Goal: Task Accomplishment & Management: Manage account settings

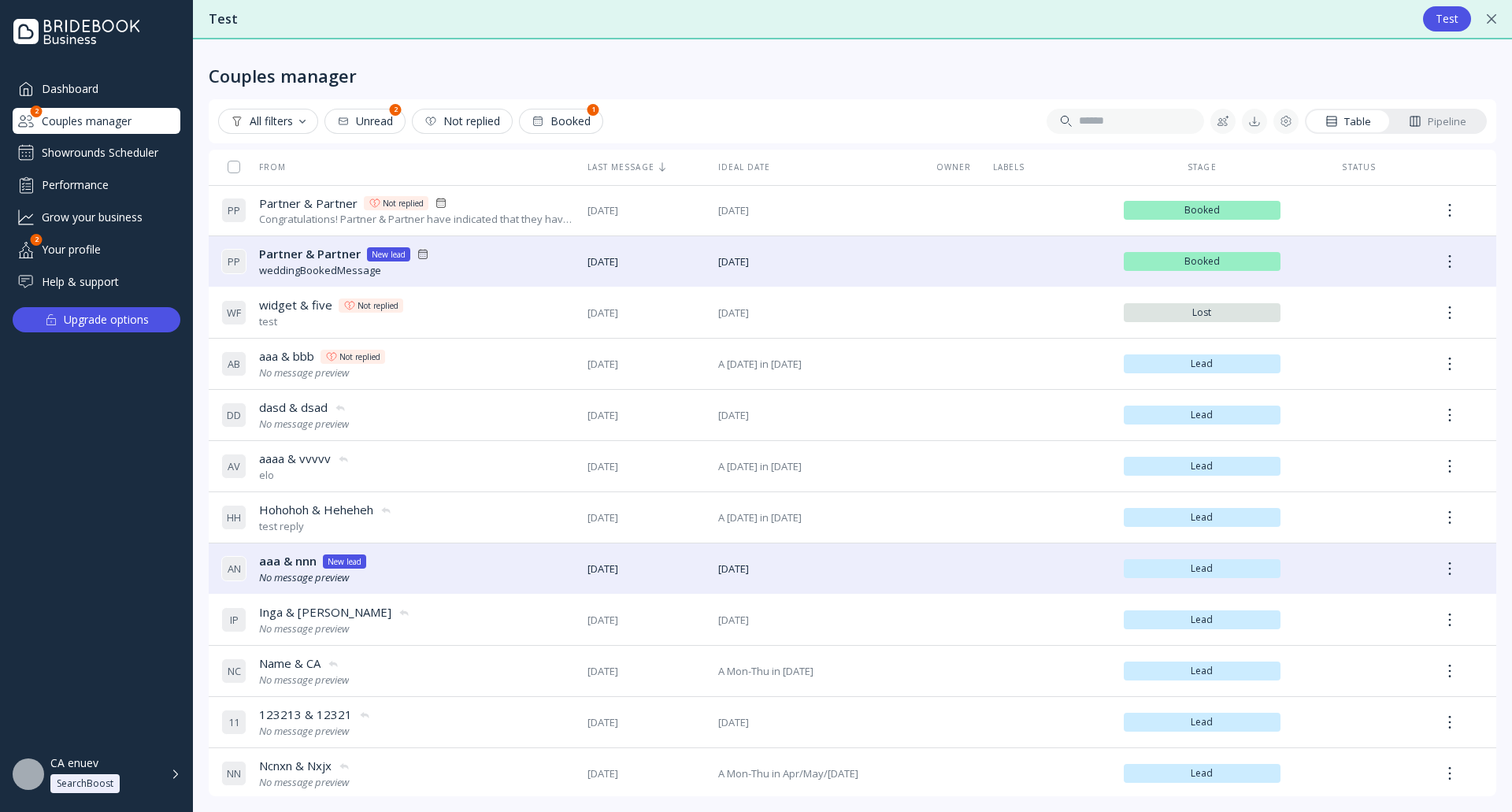
click at [446, 310] on div "W F widget & five widget & five Not replied test" at bounding box center [397, 312] width 353 height 44
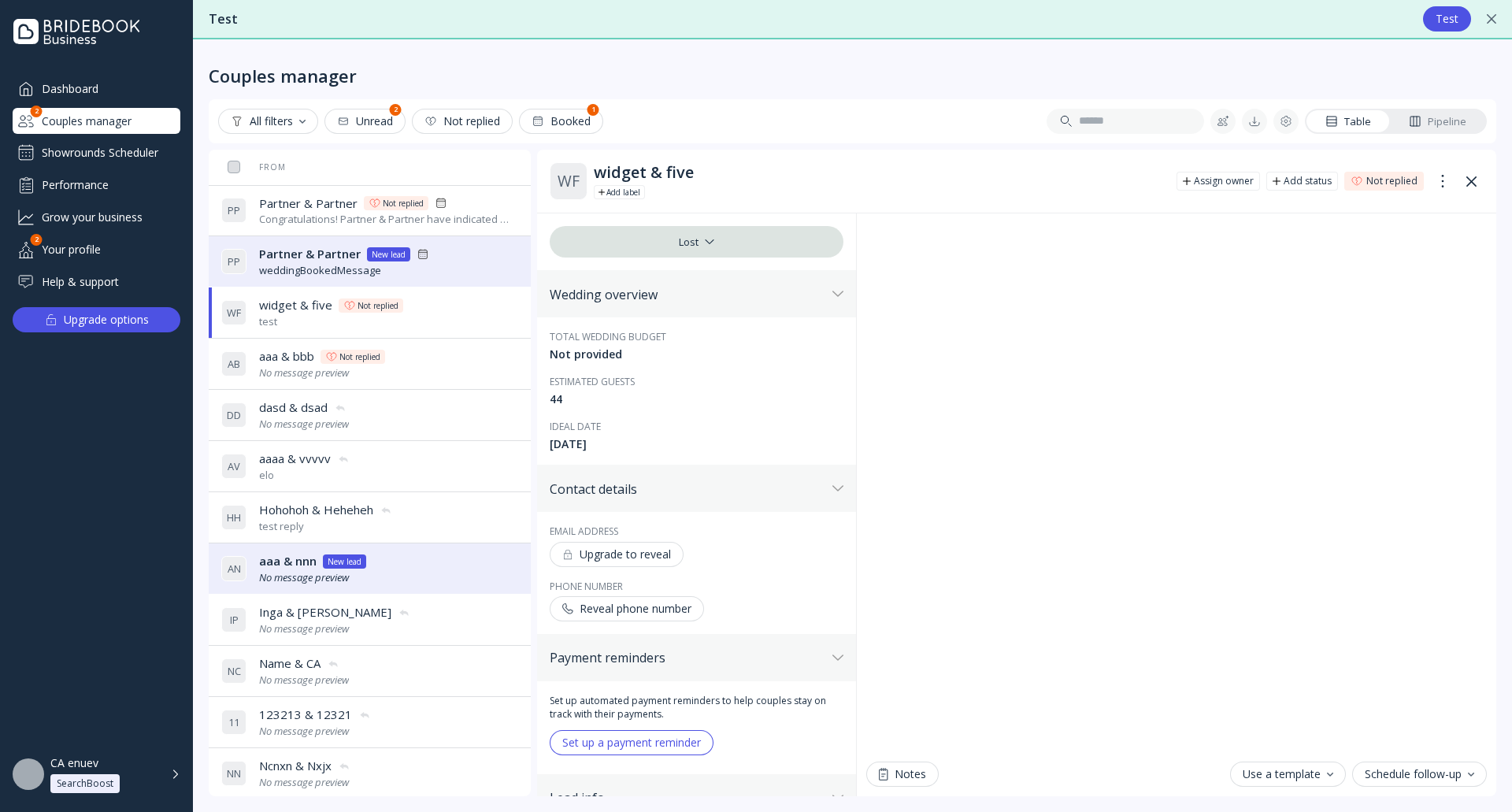
click at [667, 611] on div "Reveal phone number" at bounding box center [626, 609] width 130 height 13
click at [657, 562] on button "Upgrade to reveal" at bounding box center [617, 554] width 134 height 25
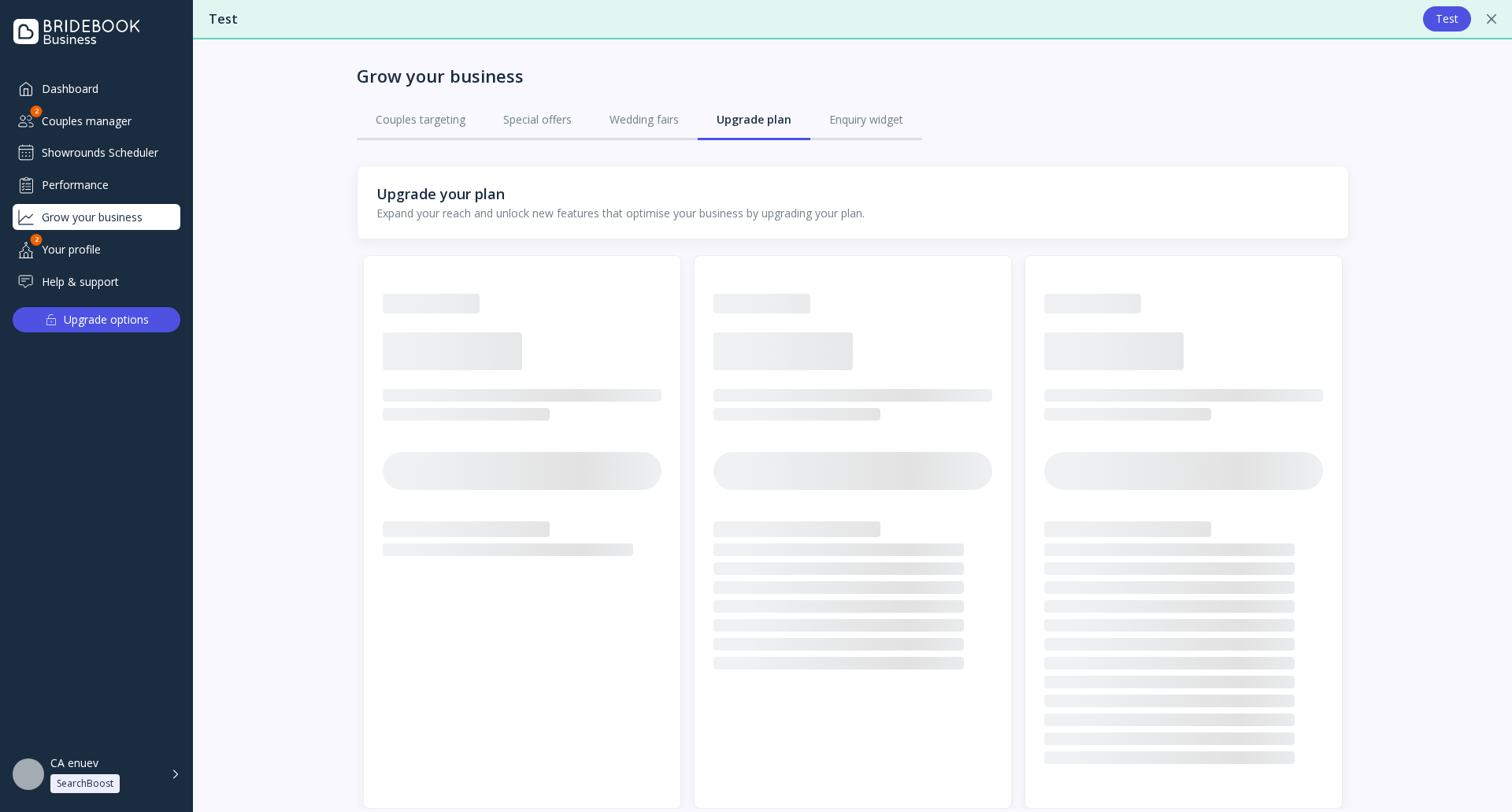
click at [115, 92] on div "Dashboard" at bounding box center [97, 89] width 168 height 26
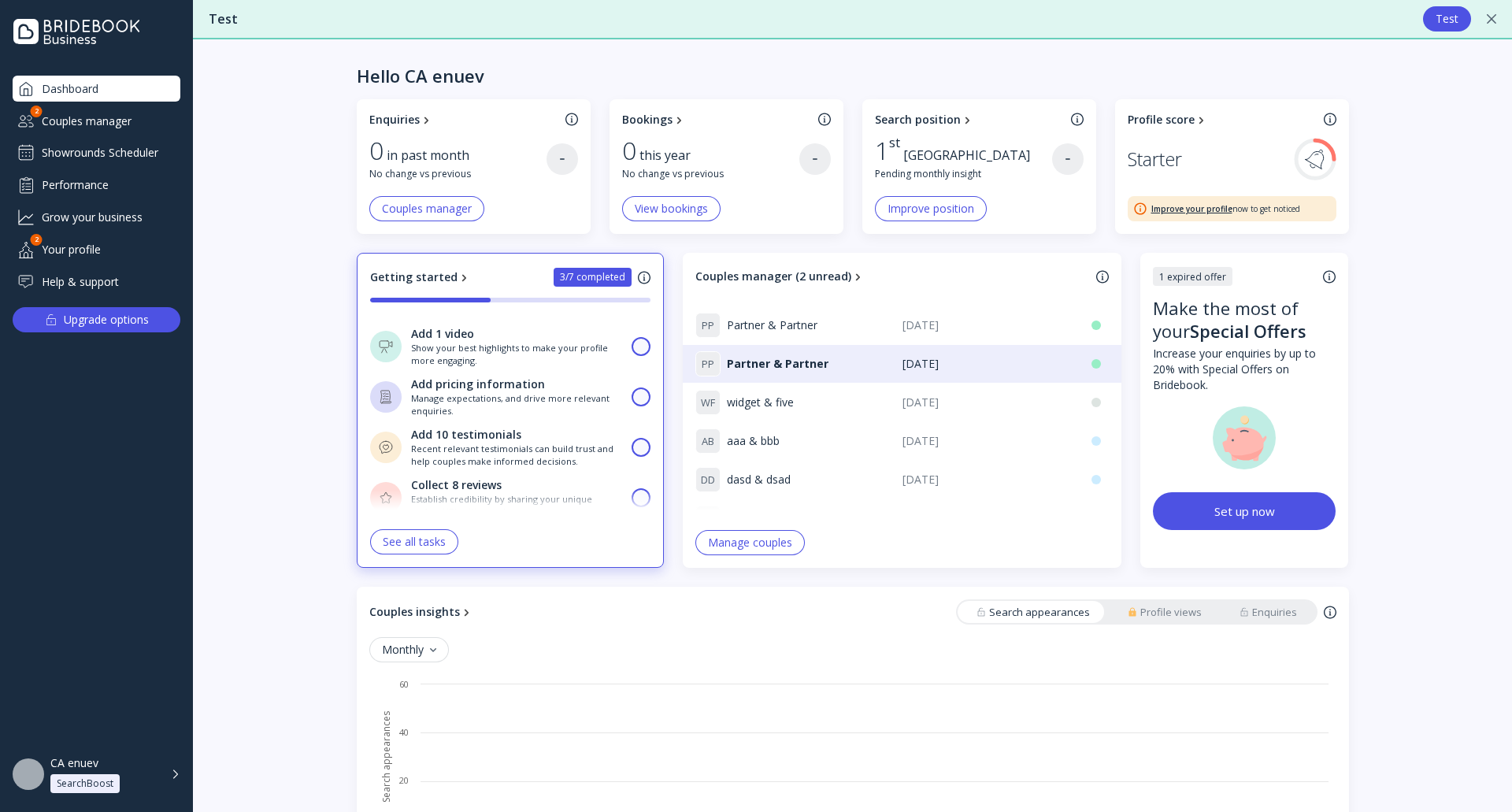
click at [160, 775] on div "CA enuev SearchBoost" at bounding box center [105, 775] width 111 height 37
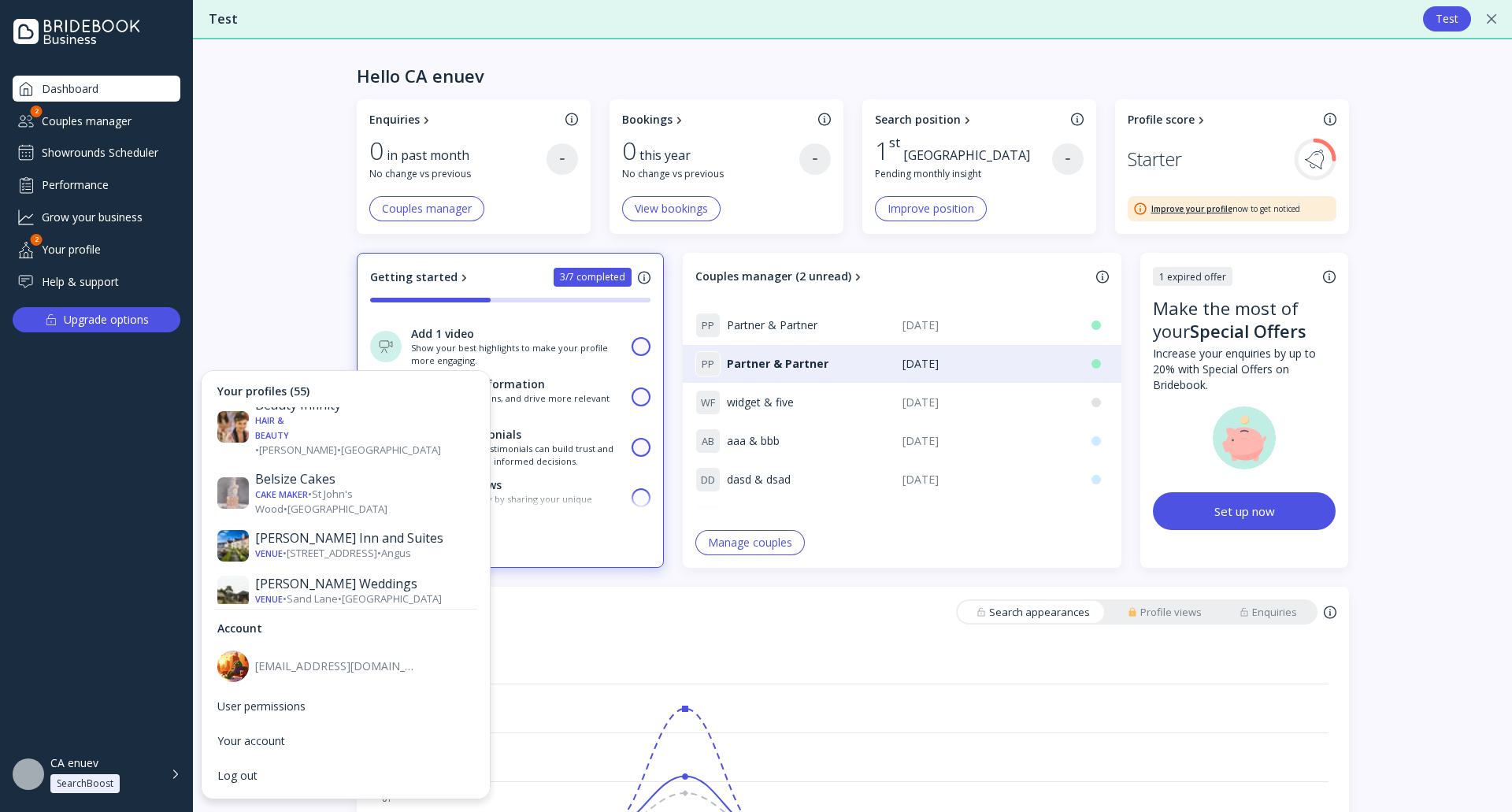
scroll to position [630, 0]
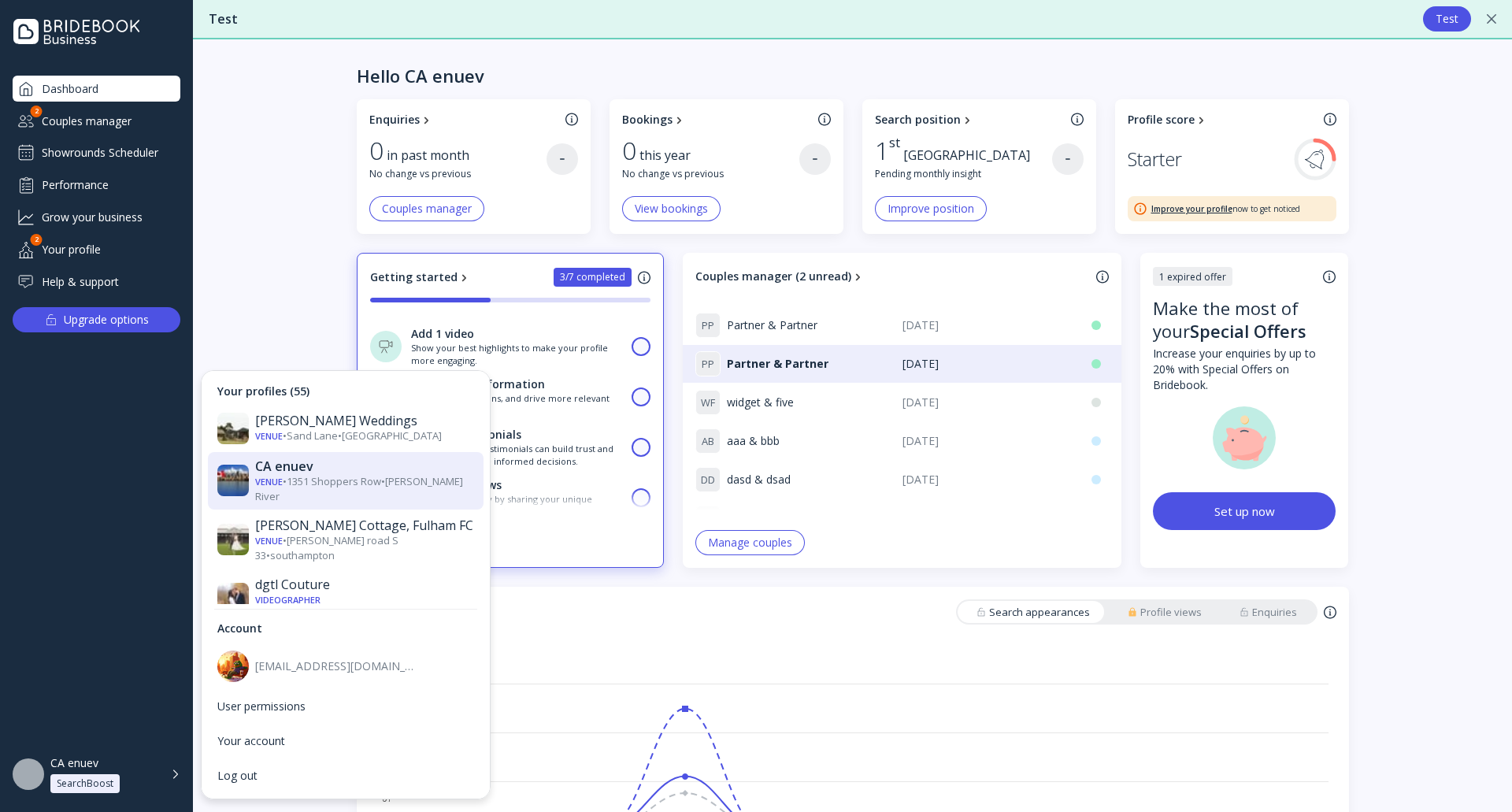
click at [119, 150] on div "Showrounds Scheduler" at bounding box center [97, 152] width 168 height 25
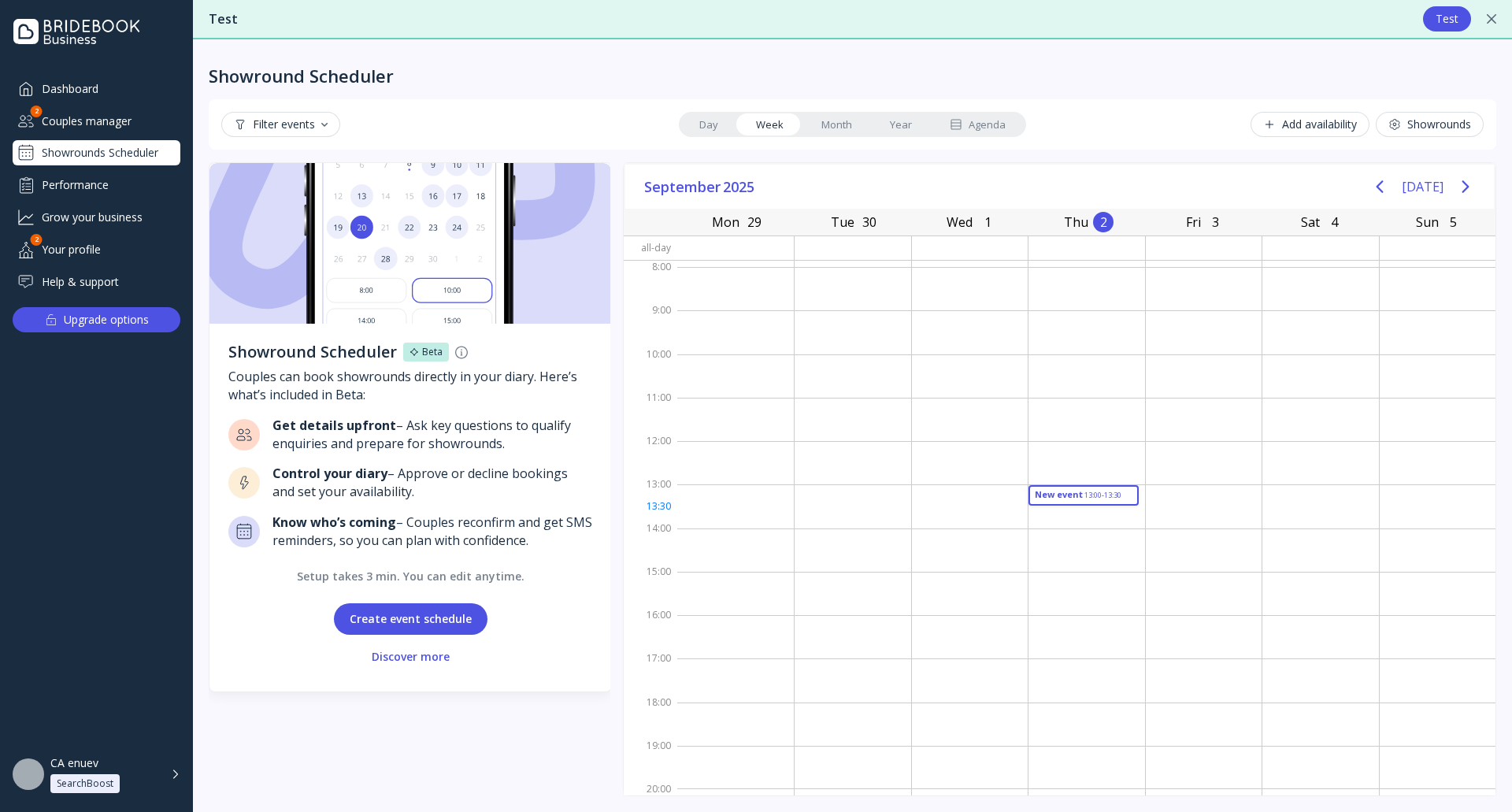
drag, startPoint x: 1058, startPoint y: 492, endPoint x: 1085, endPoint y: 506, distance: 30.4
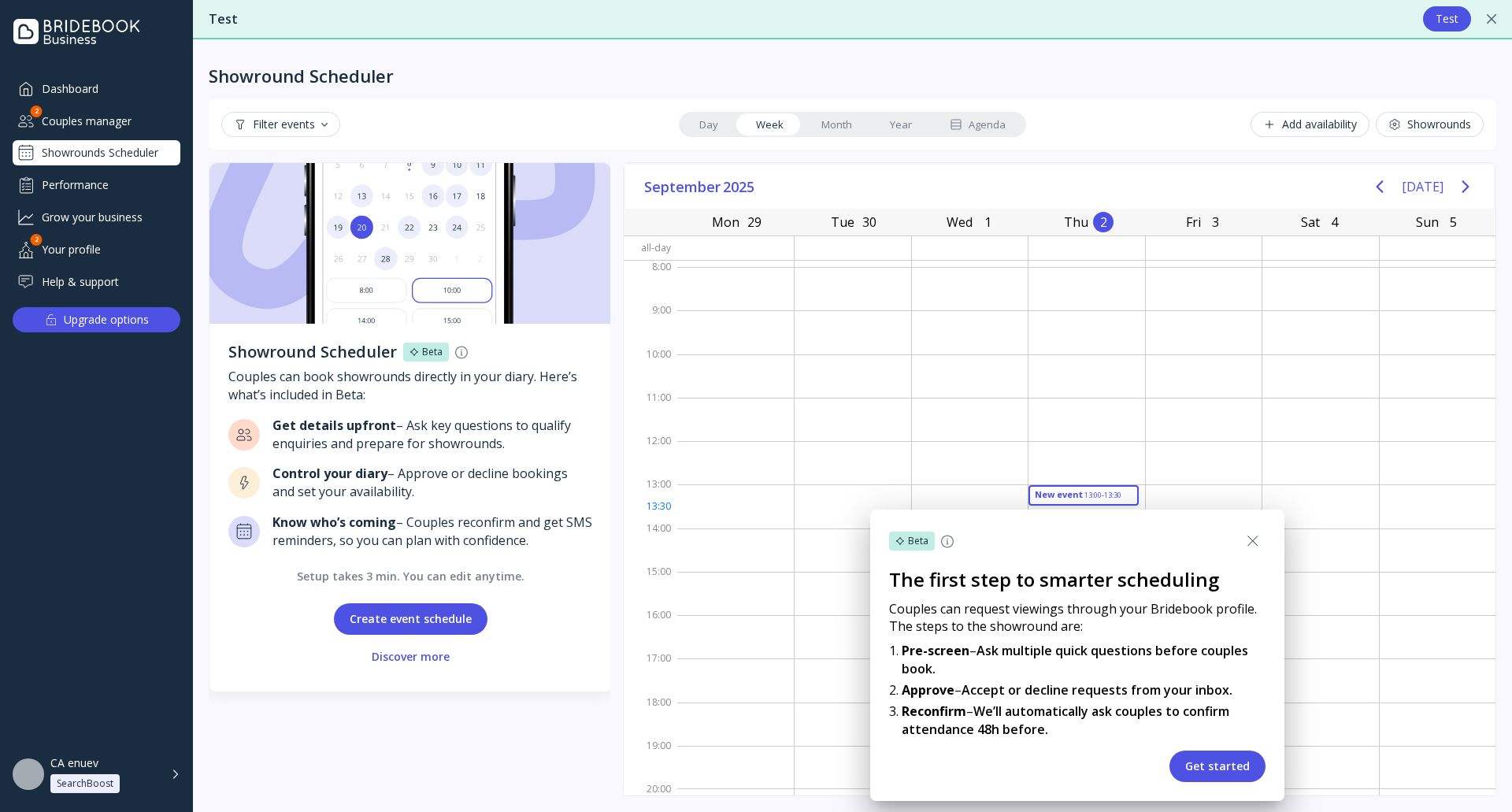
click at [1250, 545] on icon at bounding box center [1253, 541] width 19 height 19
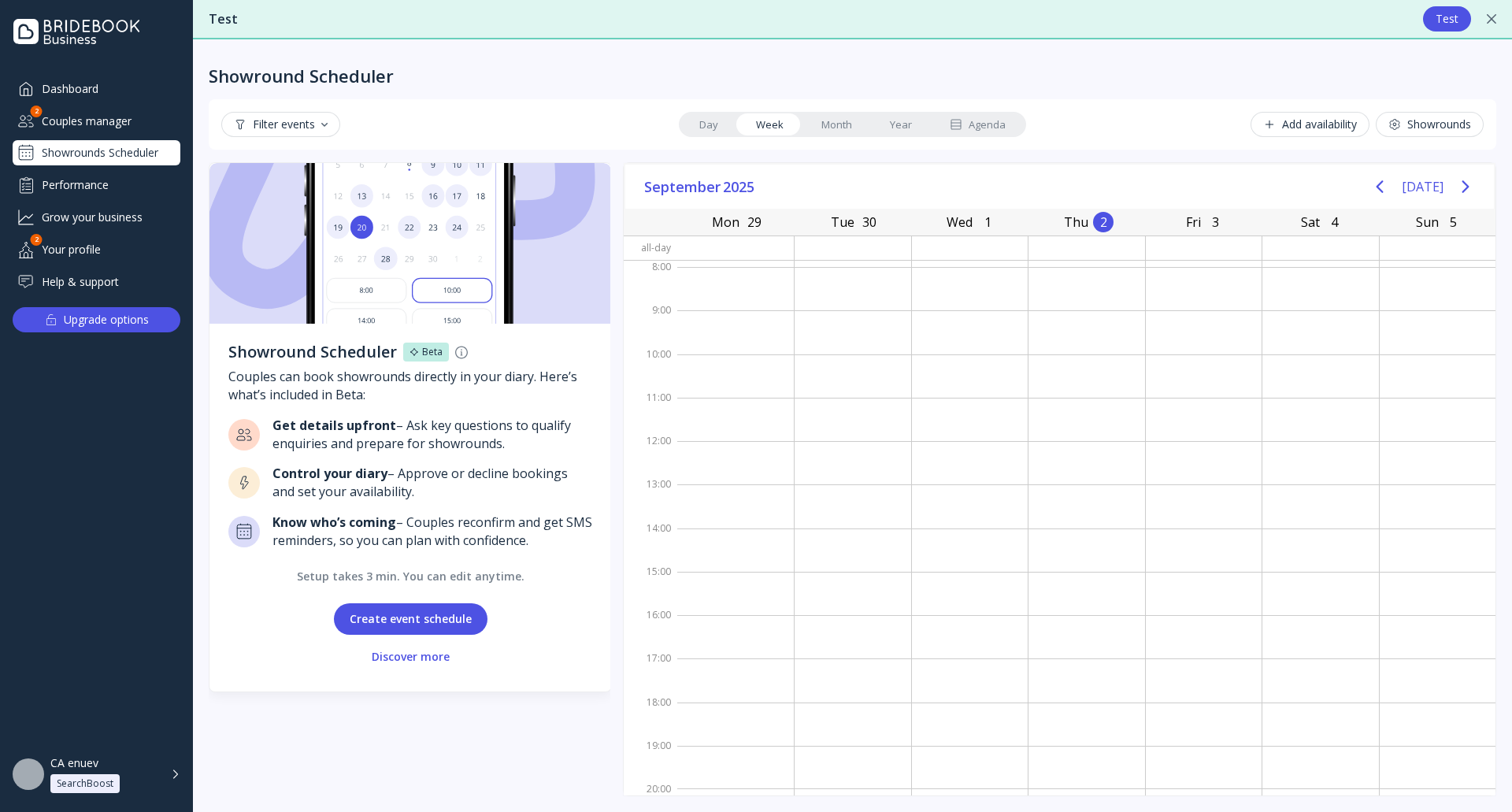
click at [174, 774] on div "CA enuev SearchBoost" at bounding box center [115, 775] width 130 height 37
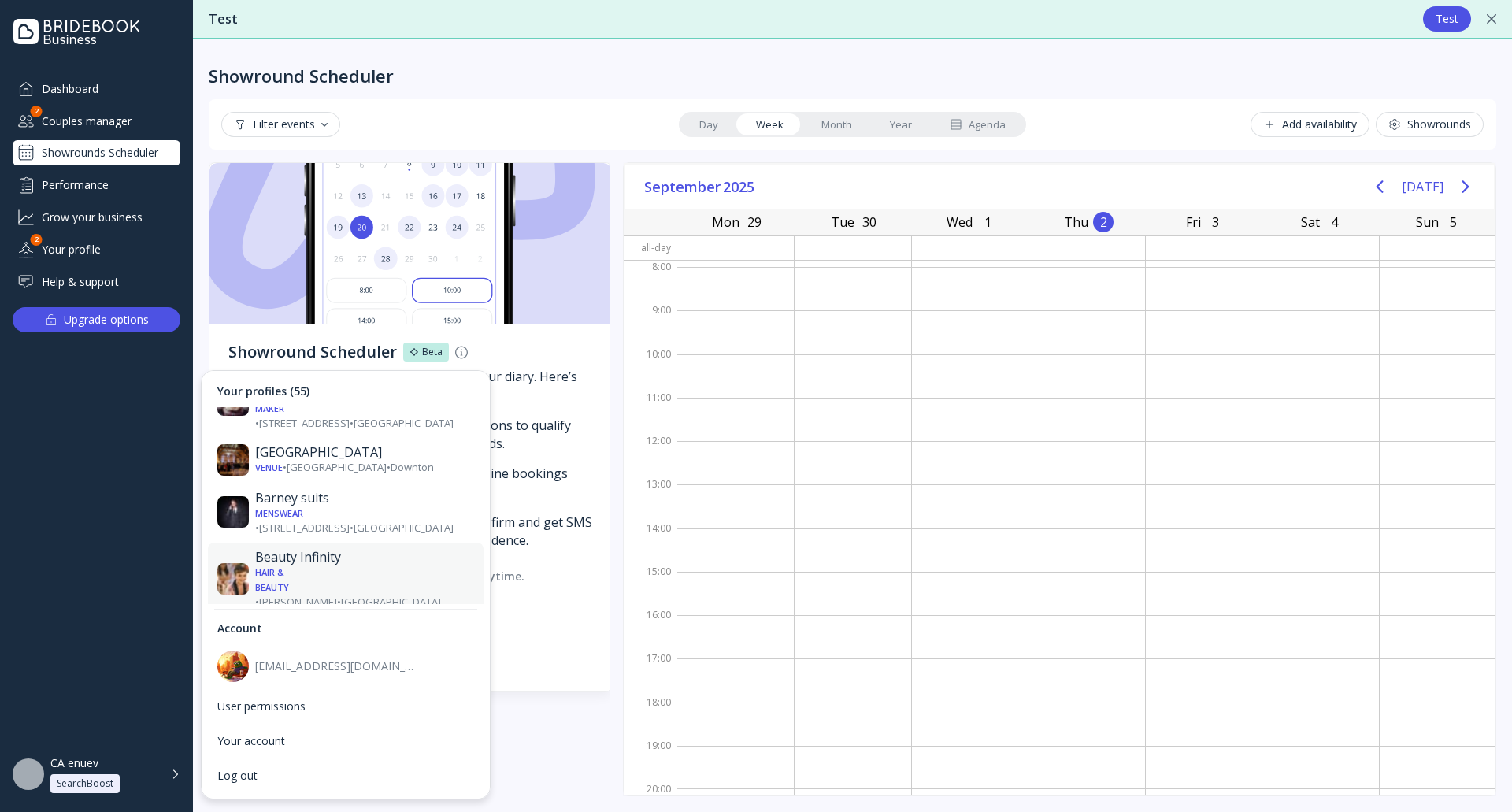
scroll to position [237, 0]
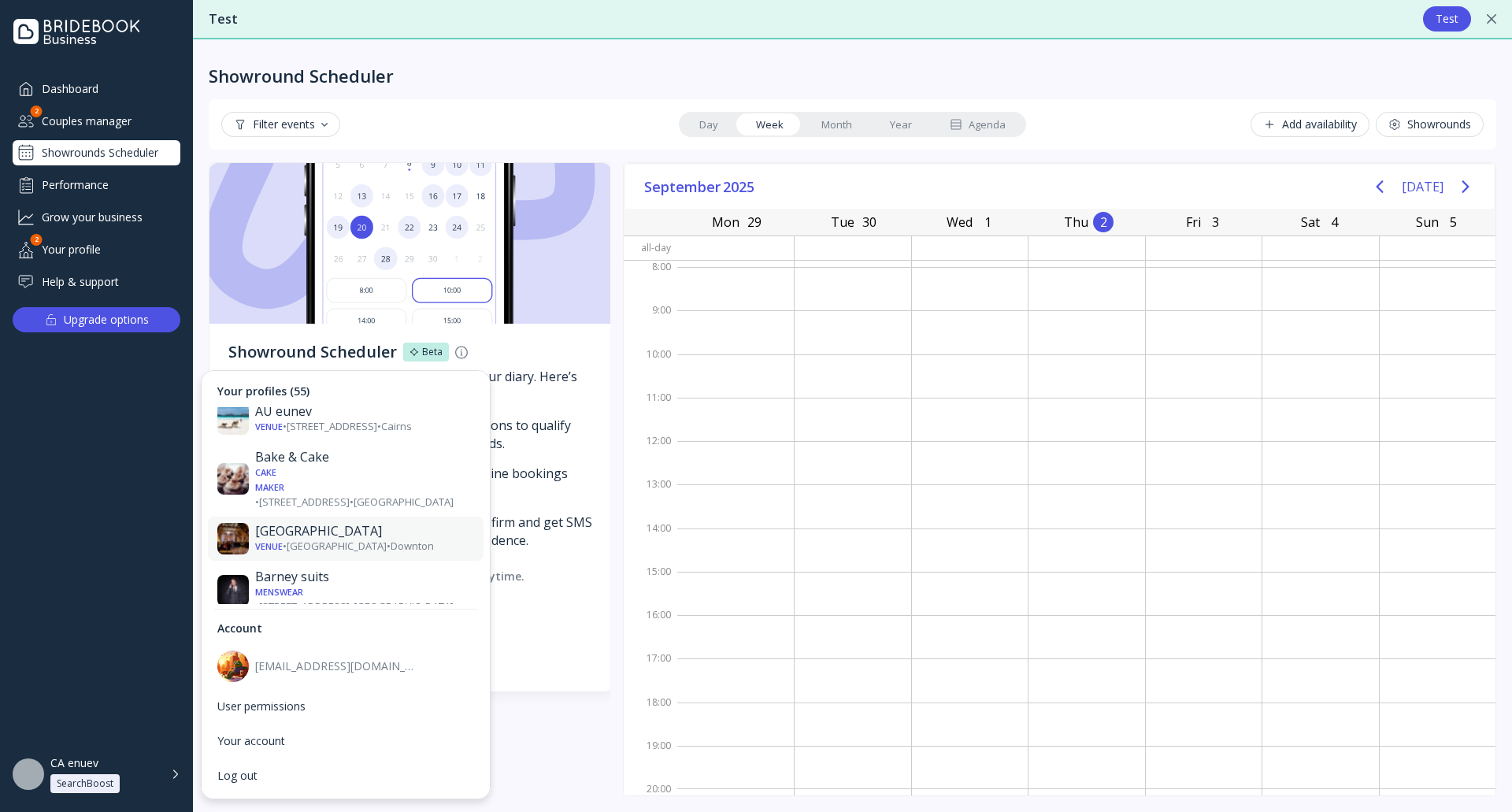
click at [328, 524] on div "[GEOGRAPHIC_DATA]" at bounding box center [364, 531] width 219 height 16
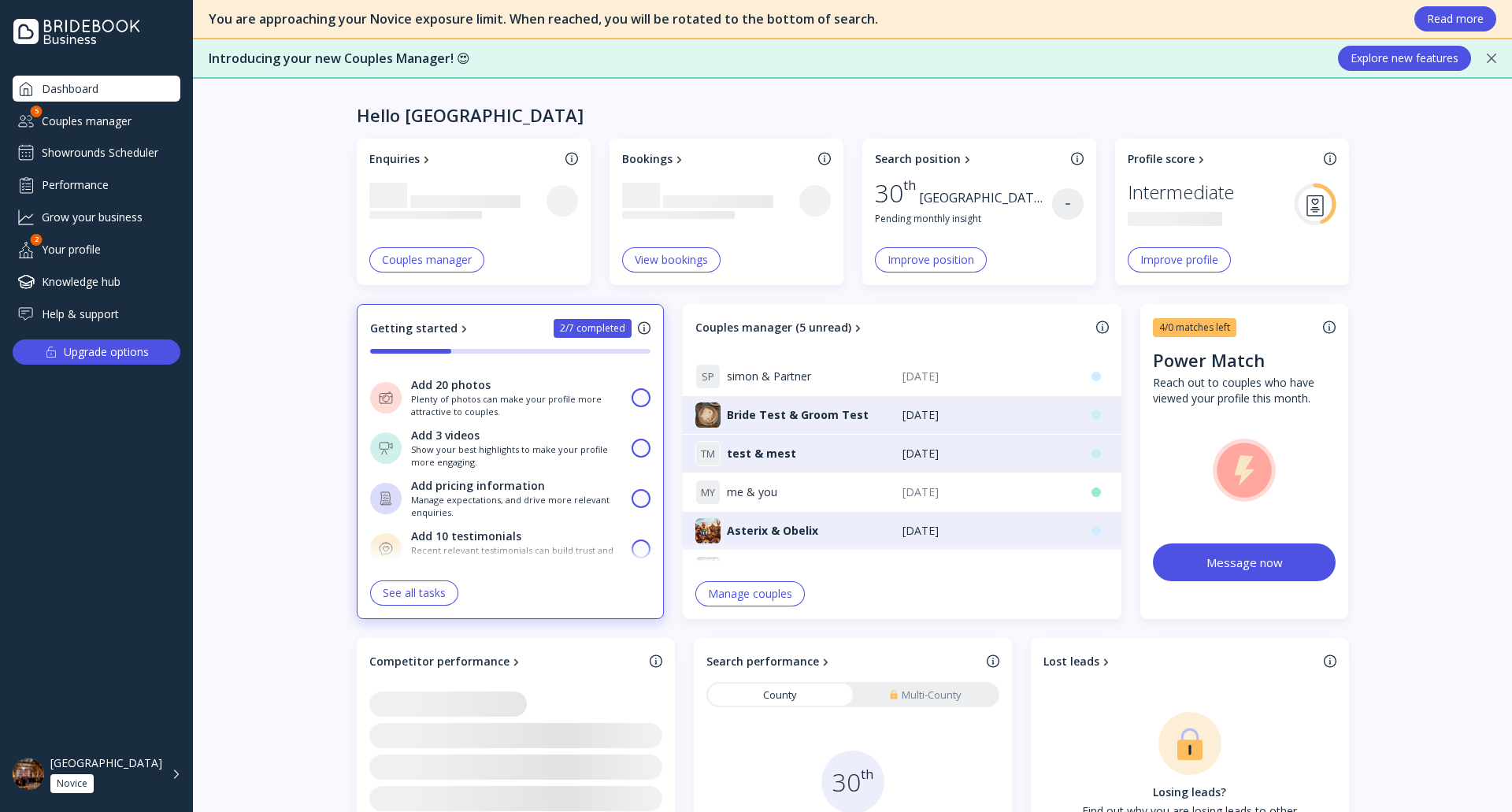
click at [147, 142] on div "Showrounds Scheduler" at bounding box center [97, 152] width 168 height 25
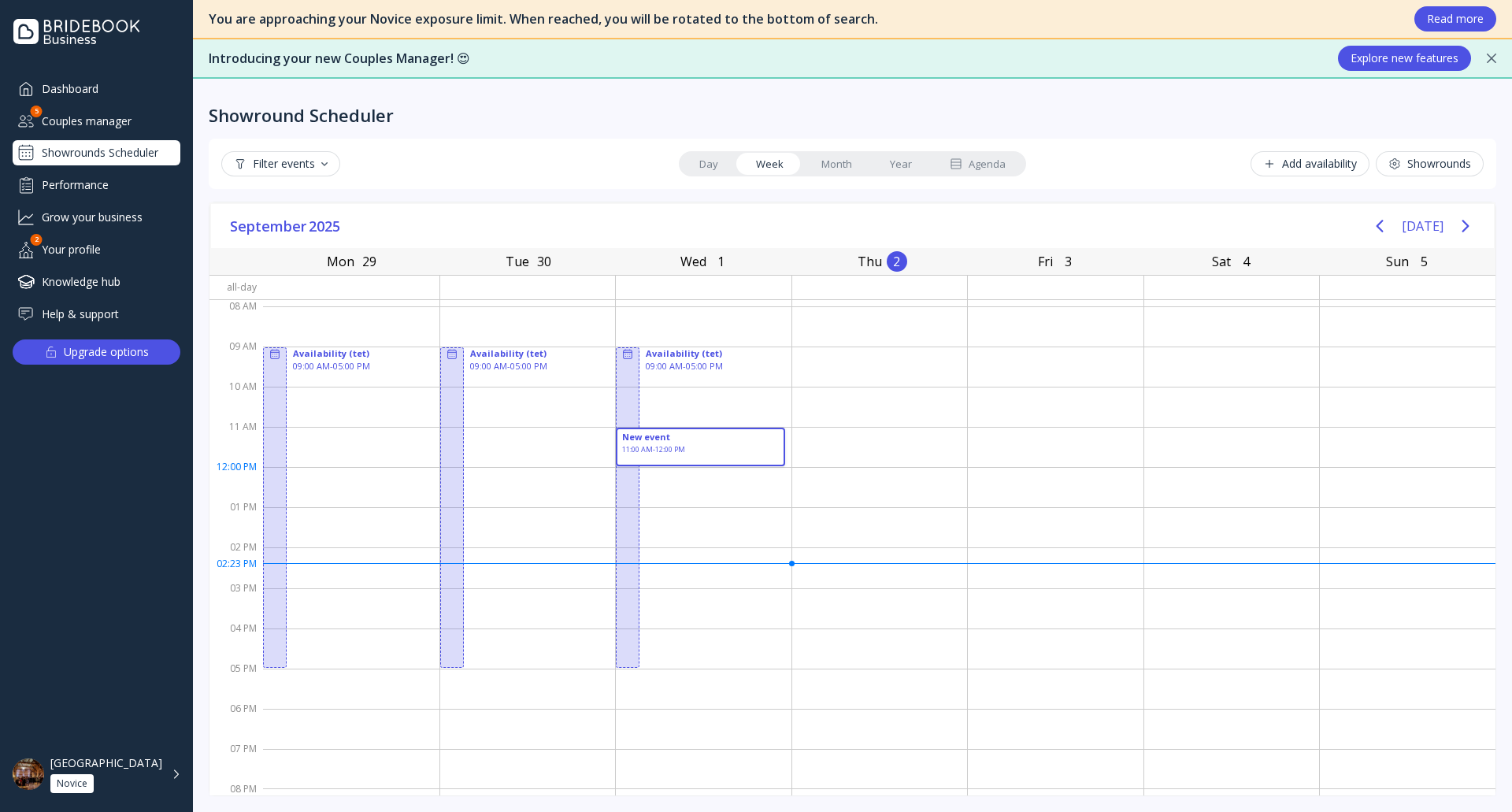
drag, startPoint x: 653, startPoint y: 437, endPoint x: 674, endPoint y: 456, distance: 28.3
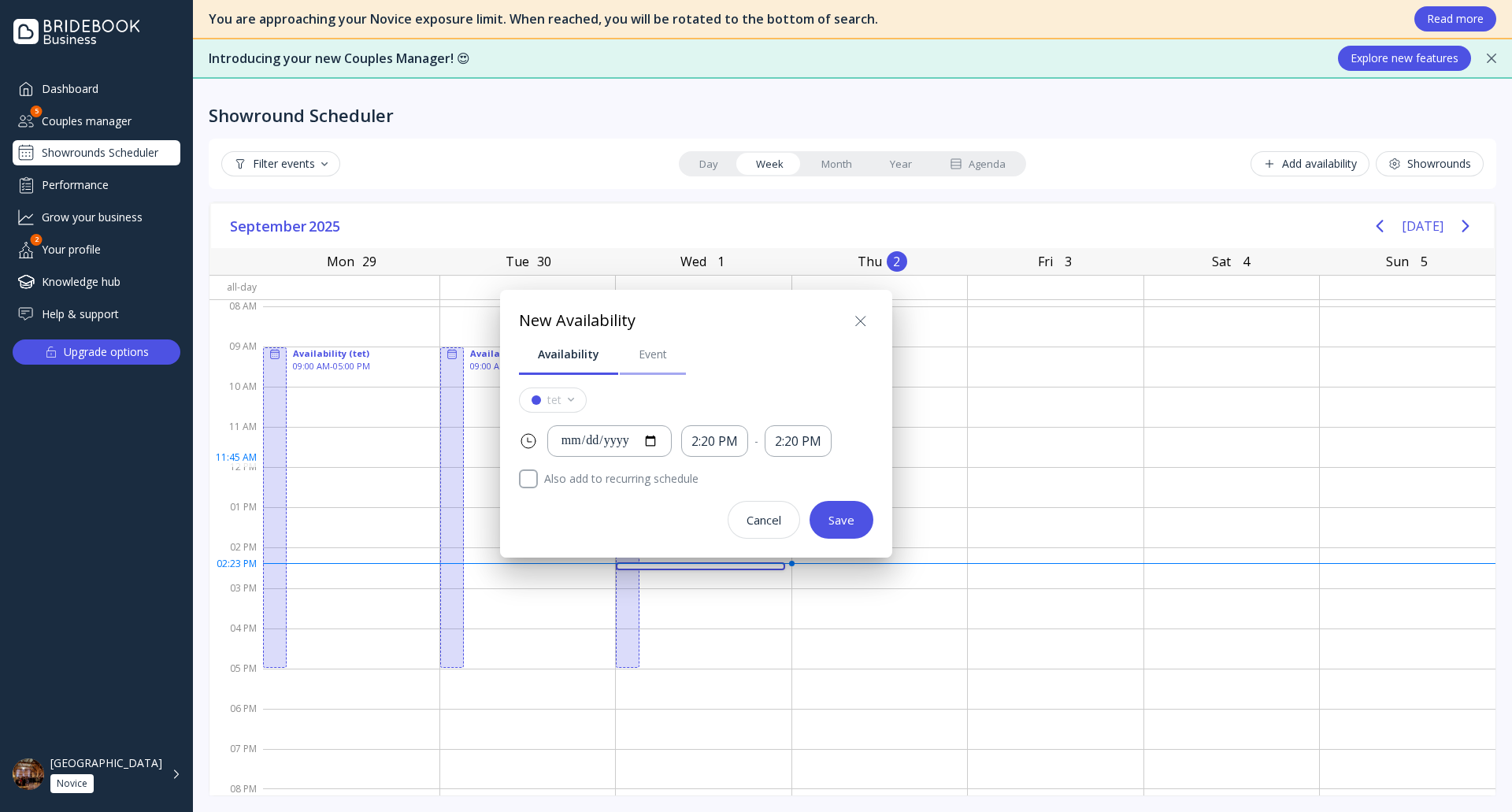
click at [648, 365] on link "Event" at bounding box center [653, 354] width 66 height 41
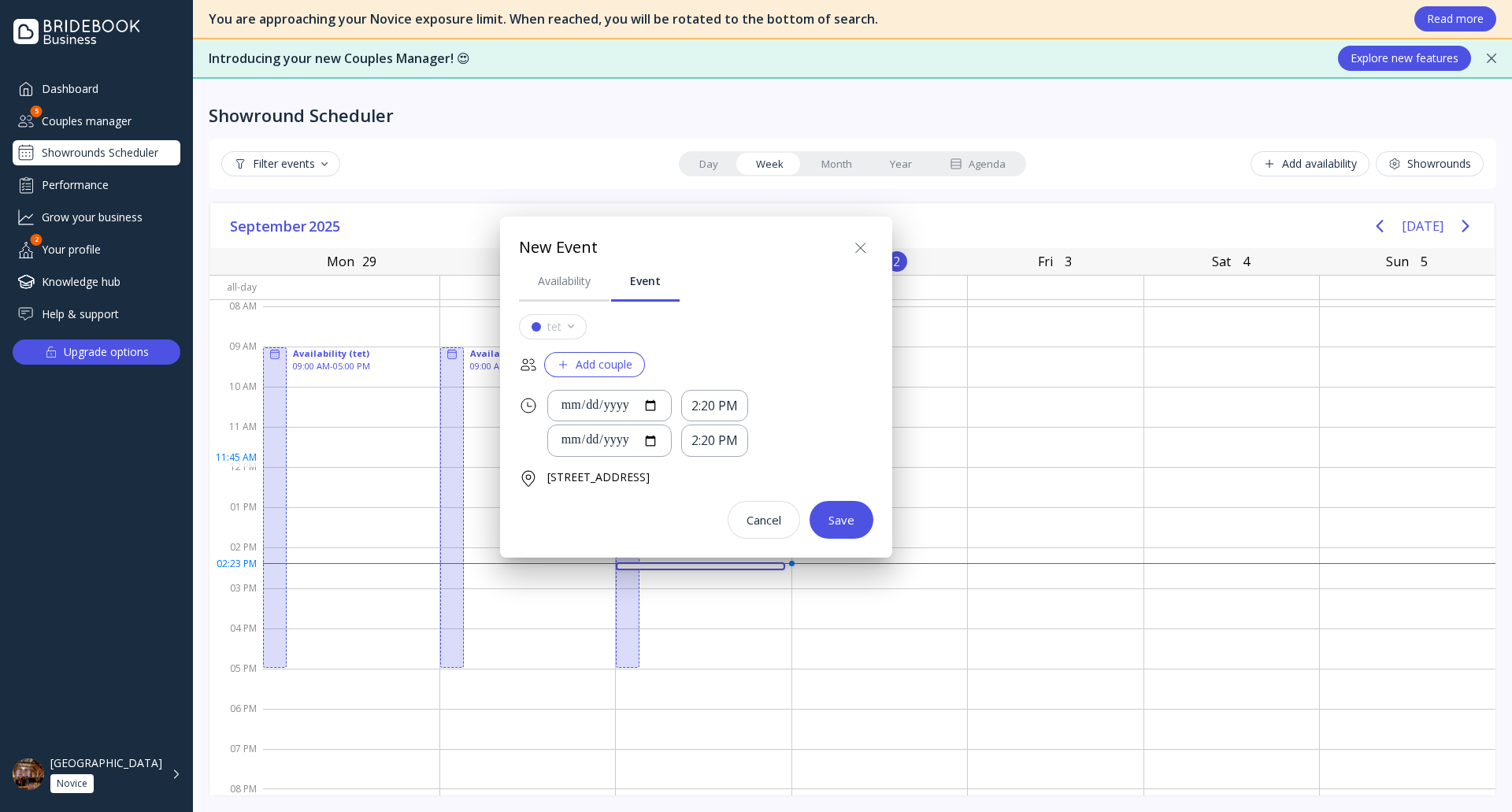
click at [592, 348] on div "**********" at bounding box center [696, 427] width 354 height 226
click at [604, 365] on div "Add couple" at bounding box center [594, 365] width 76 height 13
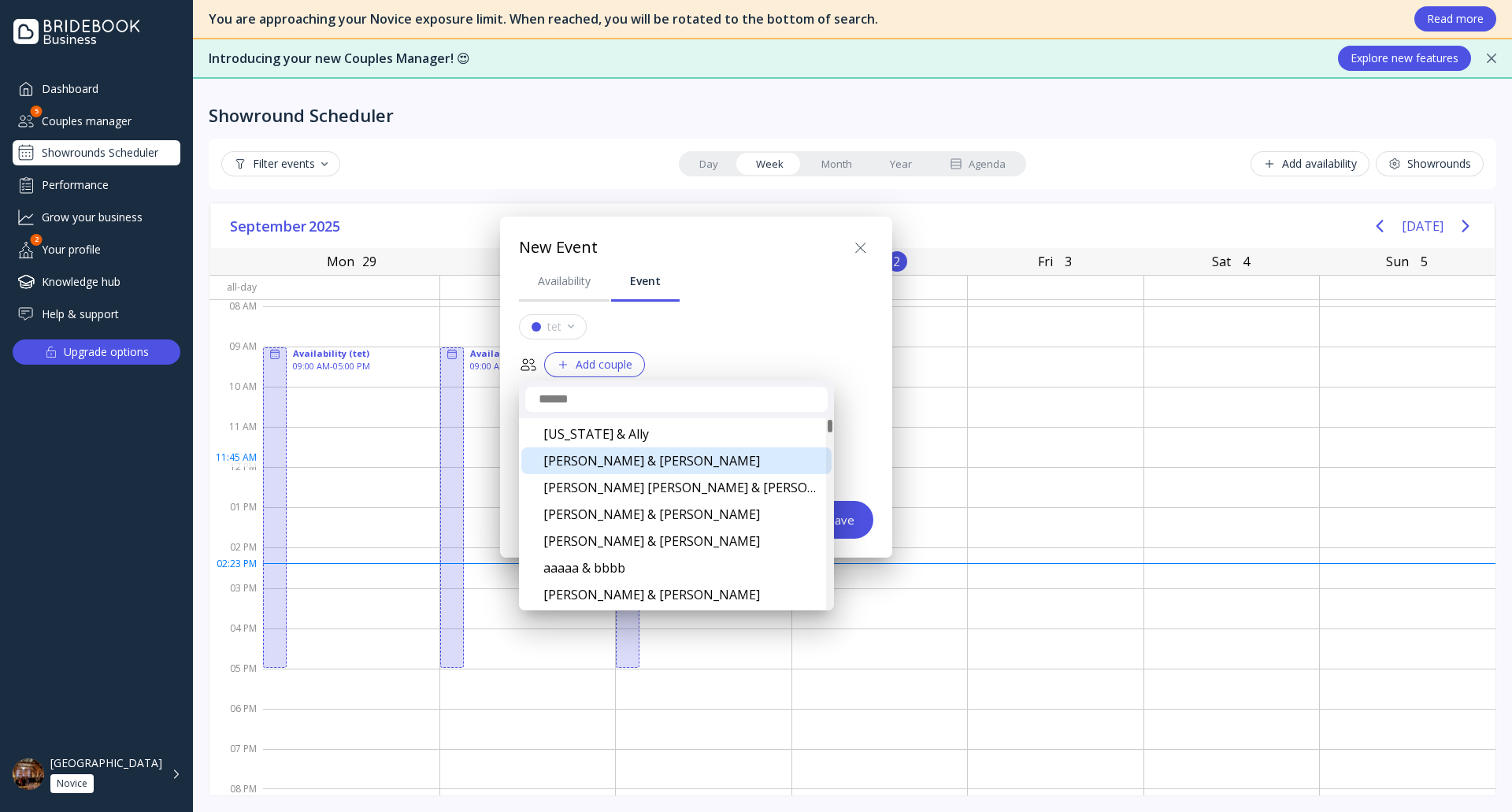
click at [637, 465] on div "[PERSON_NAME] & [PERSON_NAME]" at bounding box center [676, 461] width 310 height 27
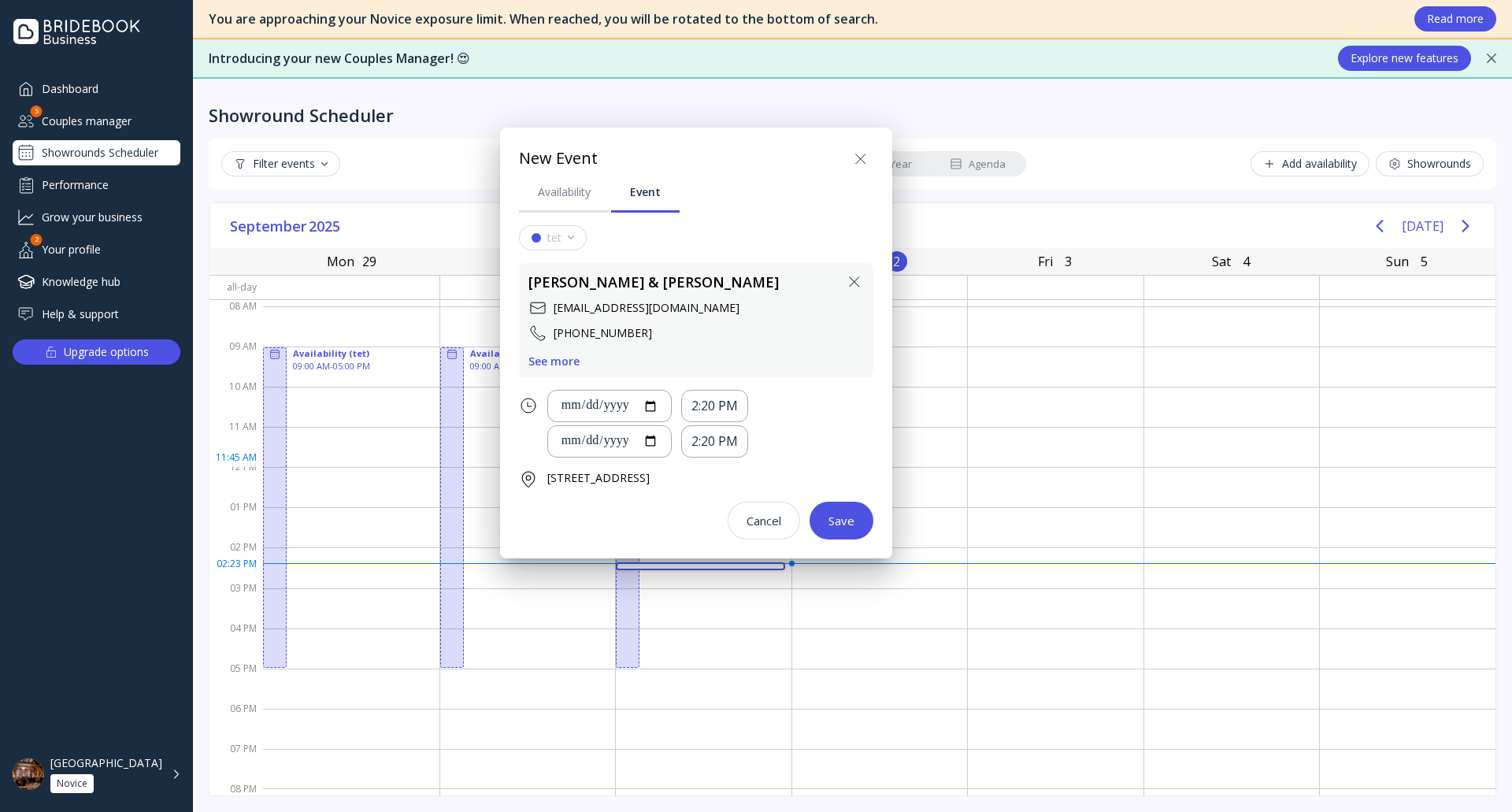
click at [868, 165] on icon at bounding box center [860, 159] width 19 height 19
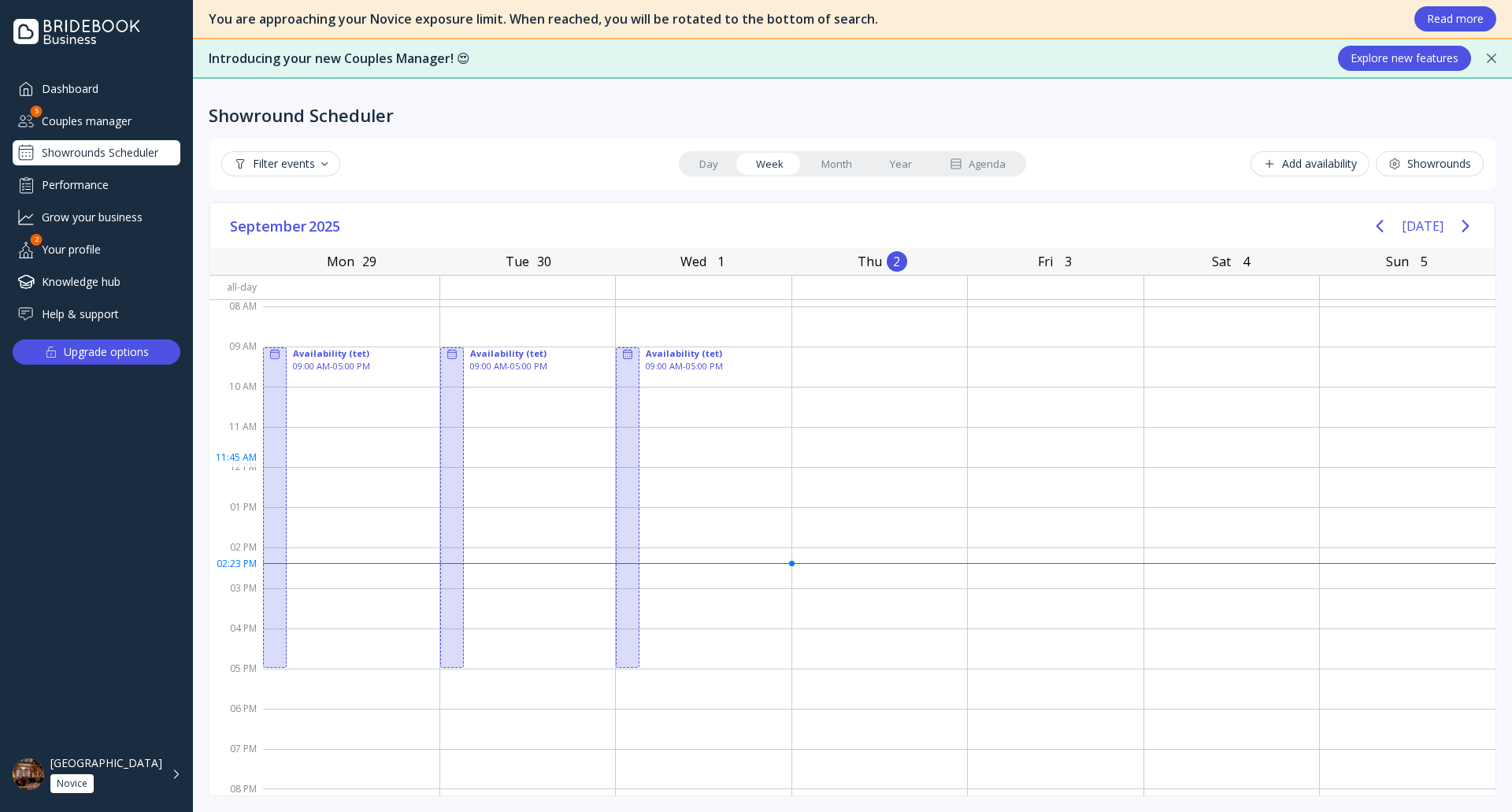
click at [97, 130] on div "Couples manager" at bounding box center [97, 121] width 168 height 26
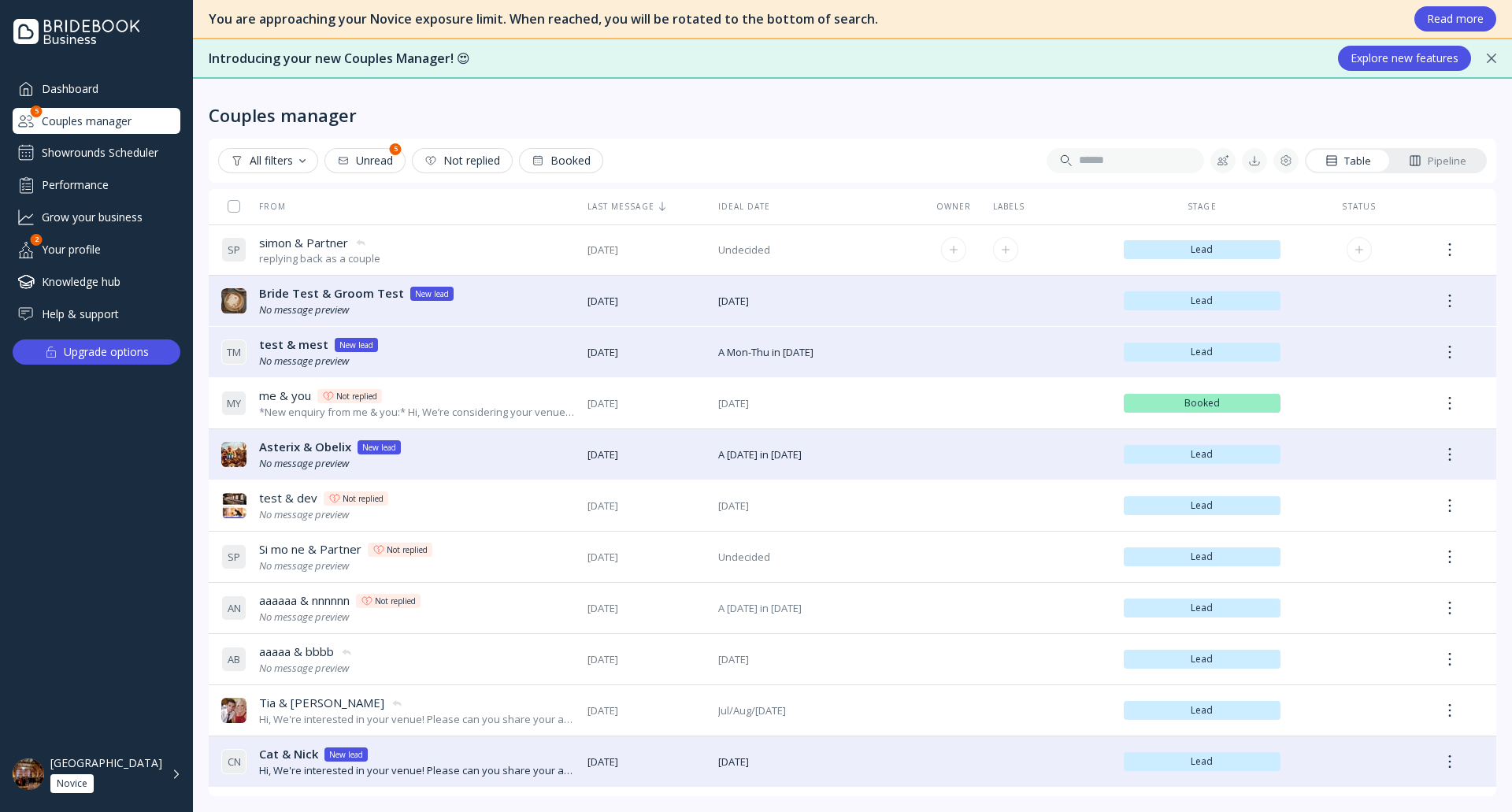
click at [462, 253] on div "[PERSON_NAME] & Partner [PERSON_NAME] & Partner replying back as a couple" at bounding box center [397, 250] width 353 height 44
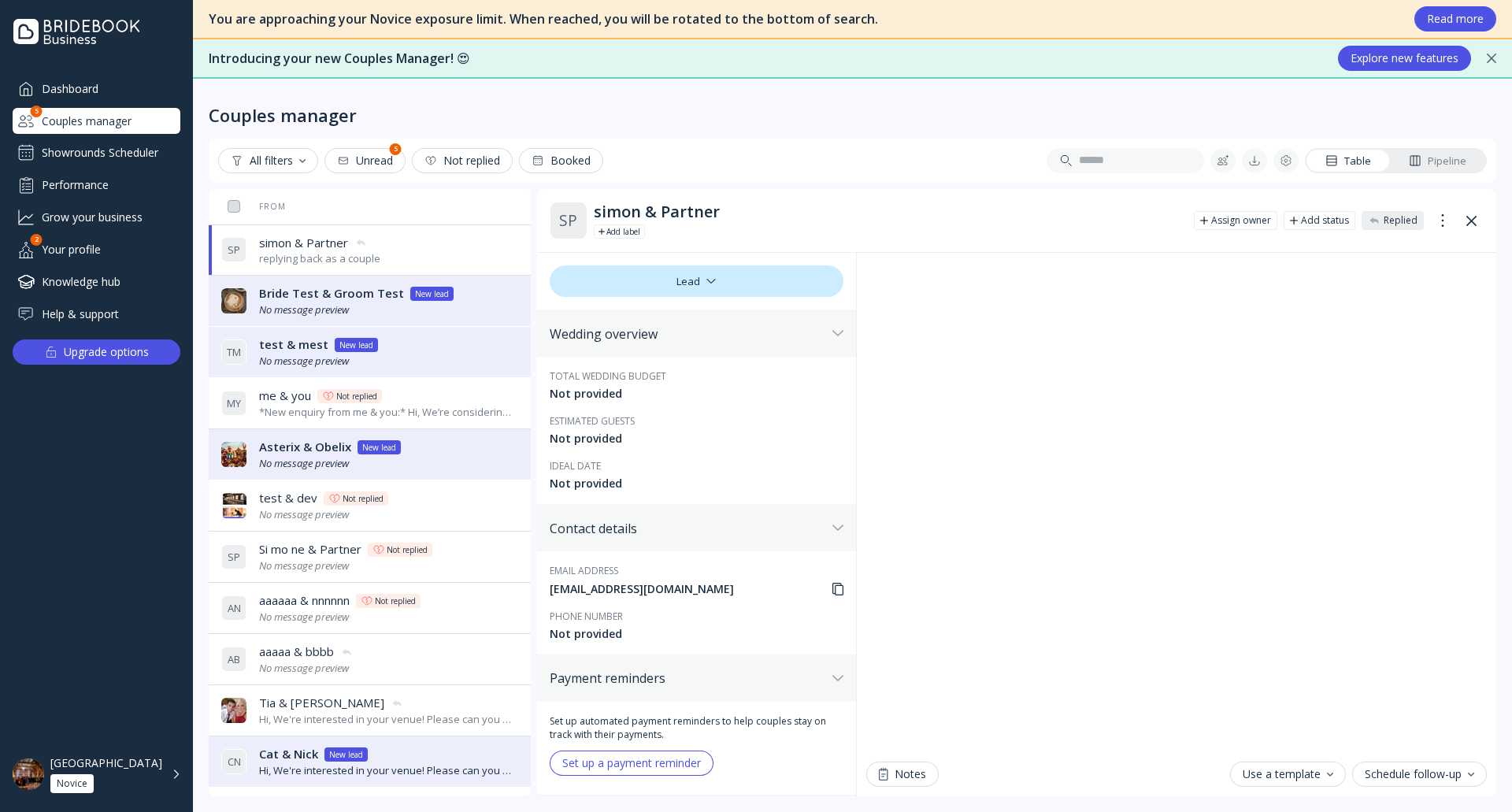
click at [457, 511] on div "test & dev test & [PERSON_NAME] Not replied No message preview" at bounding box center [366, 505] width 291 height 44
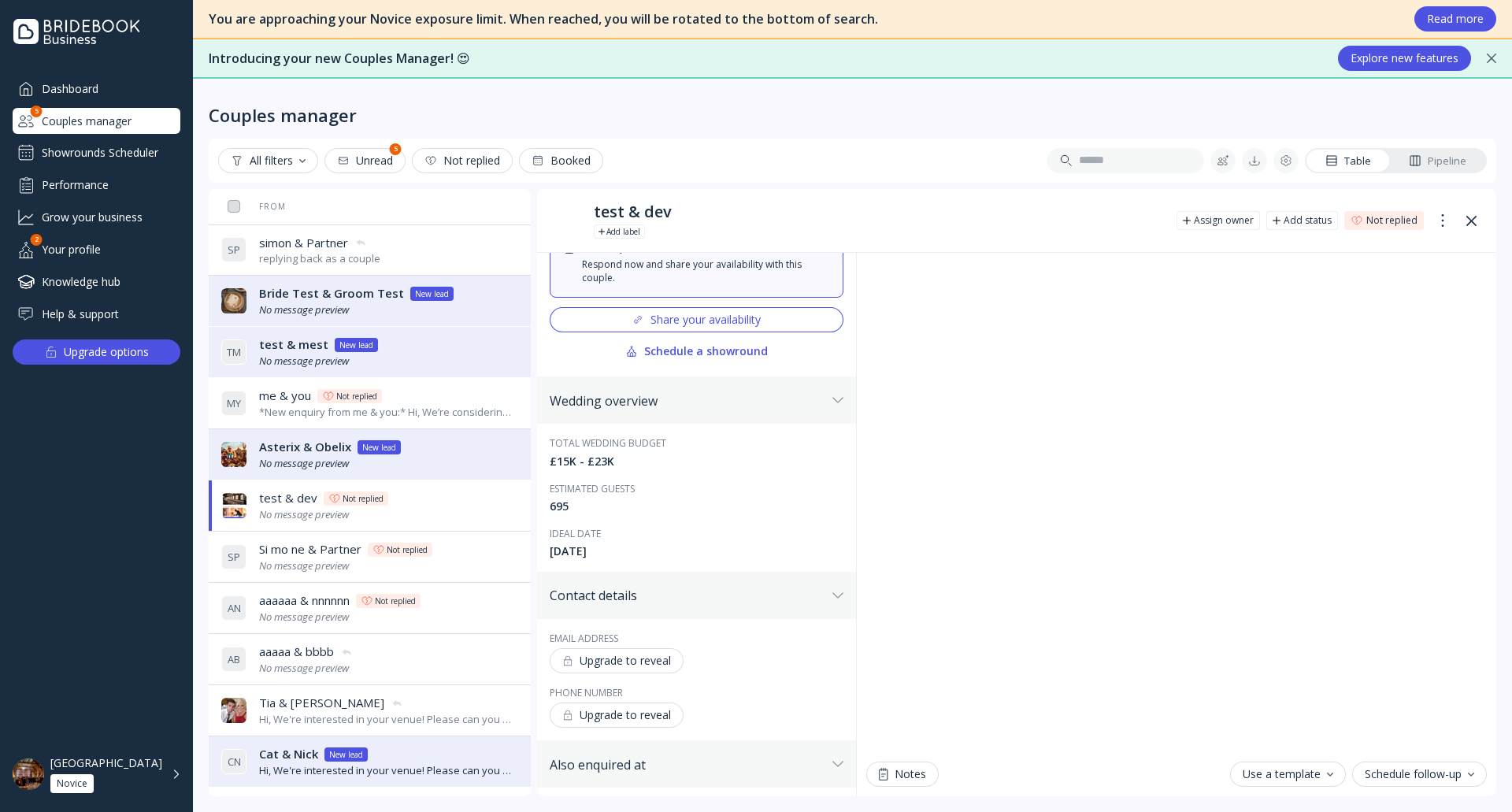
scroll to position [237, 0]
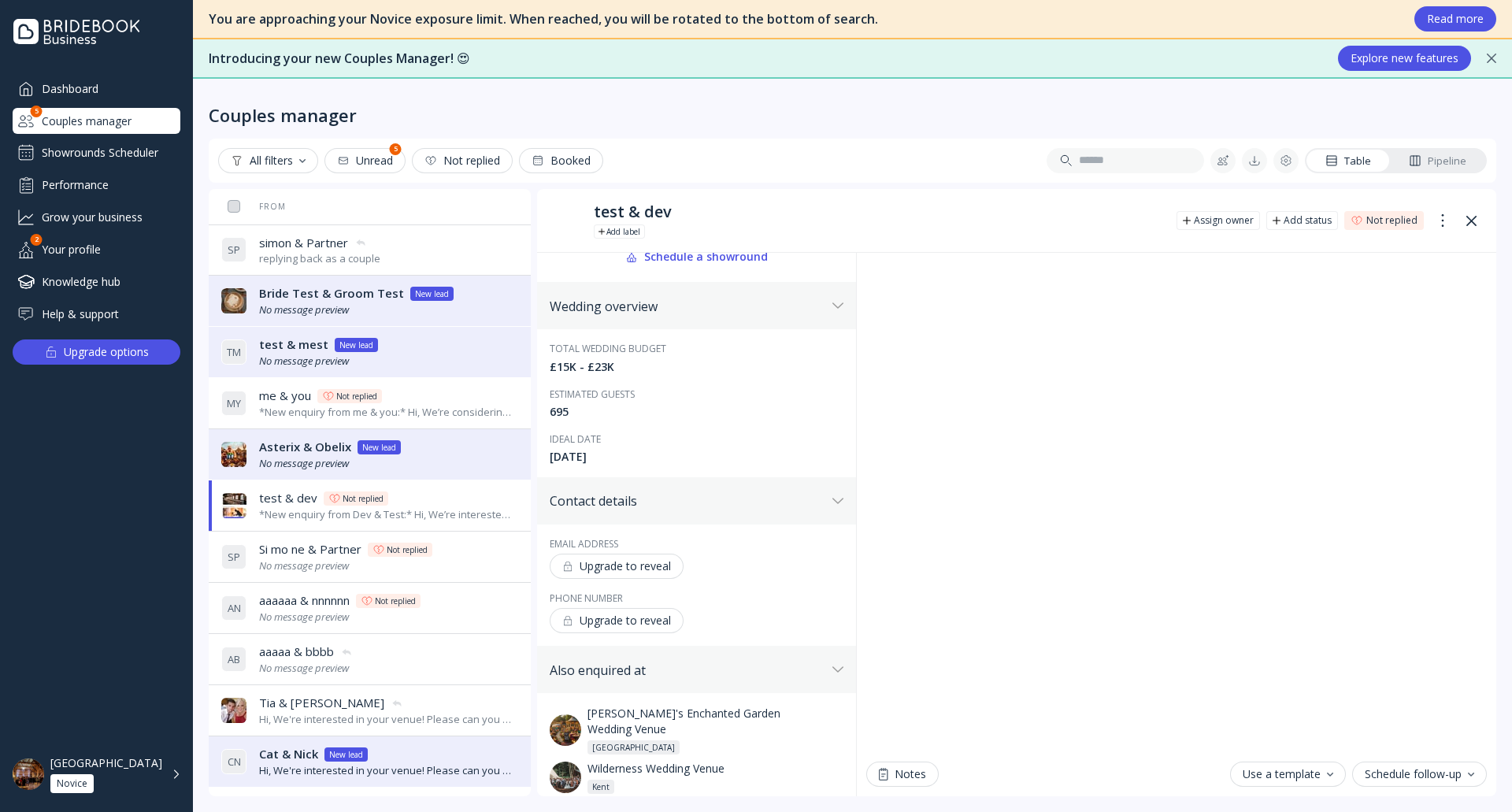
click at [634, 563] on div "Upgrade to reveal" at bounding box center [616, 567] width 109 height 13
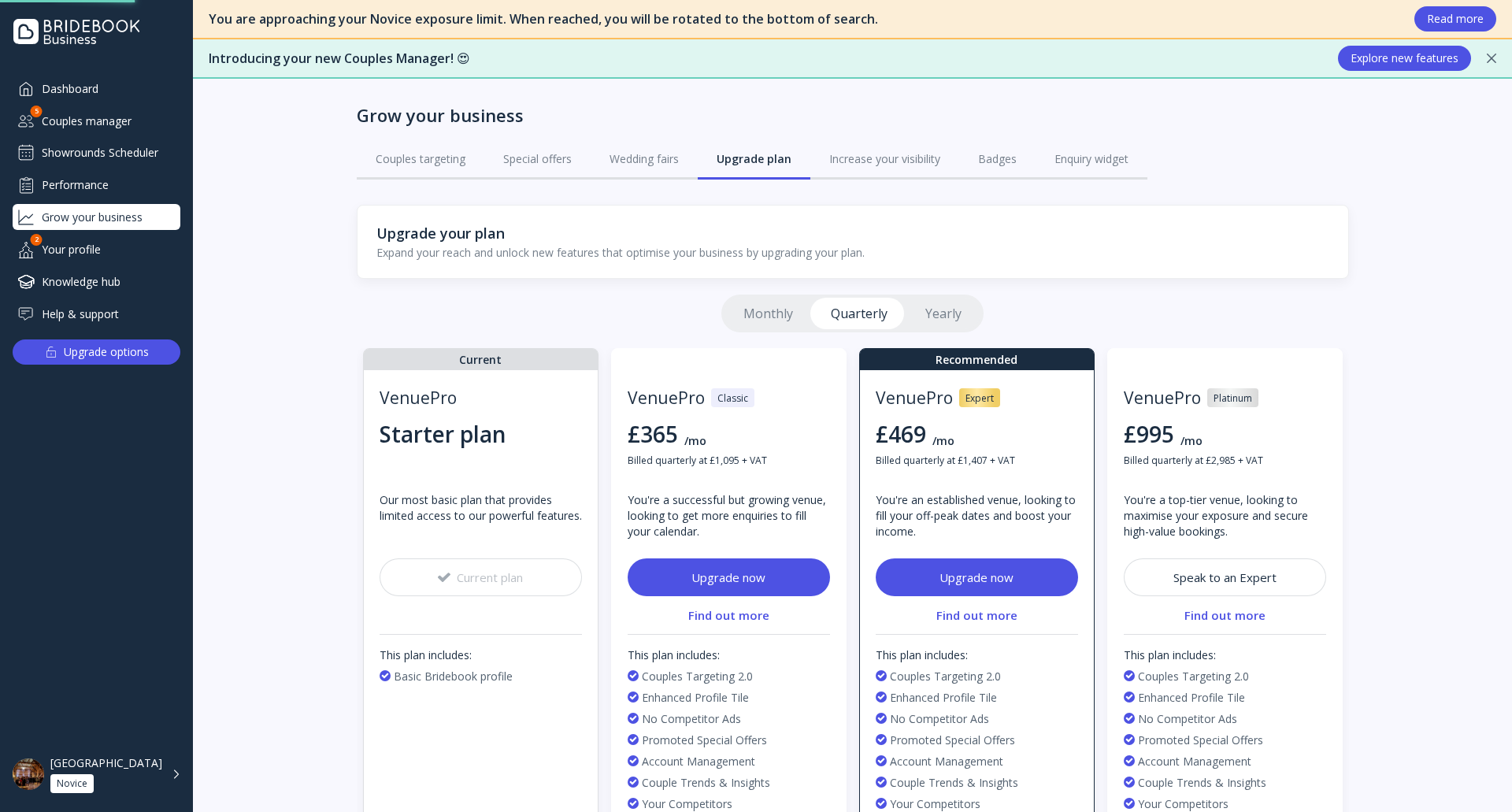
click at [123, 117] on div "Couples manager" at bounding box center [97, 121] width 168 height 26
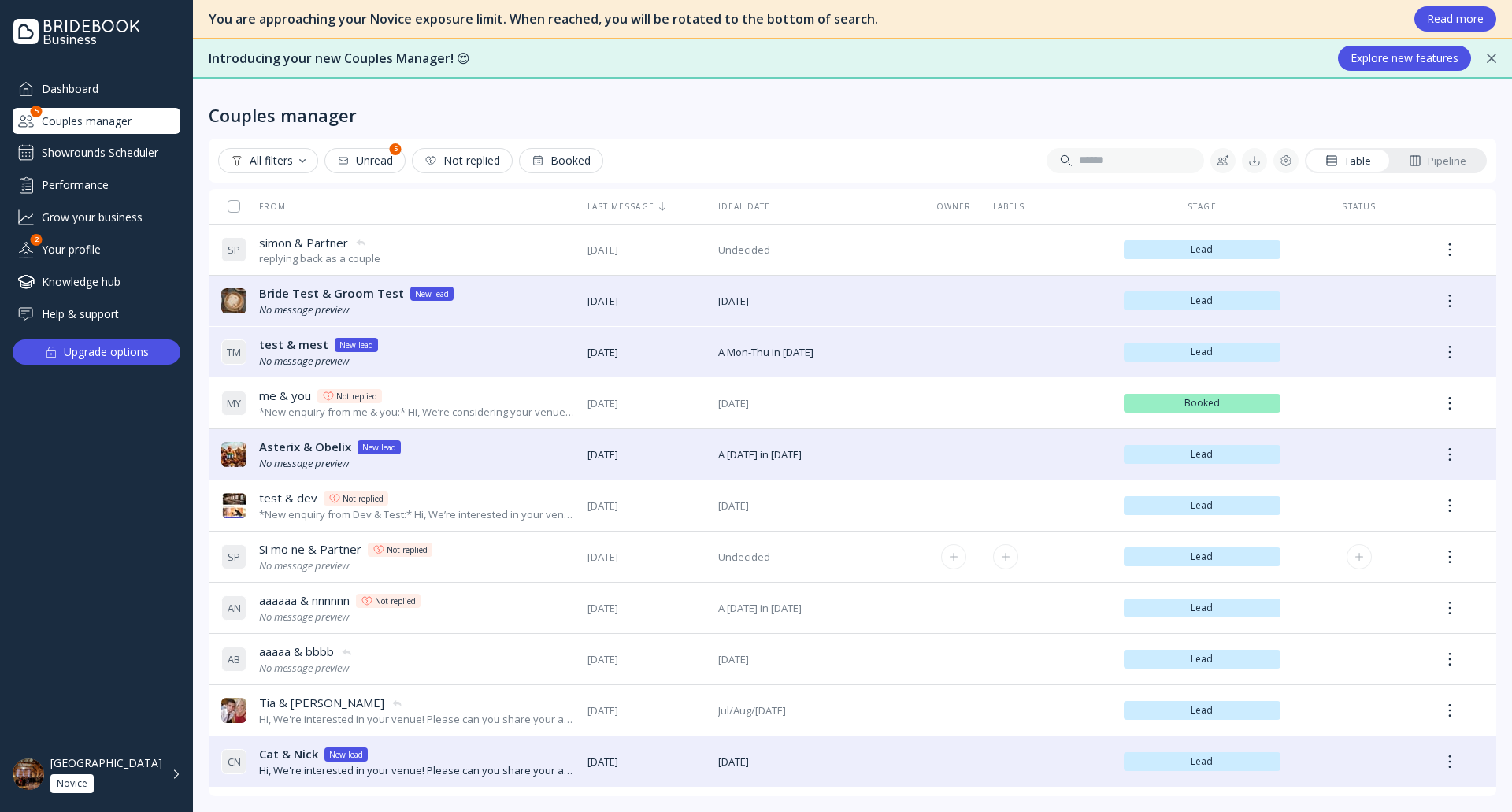
click at [512, 559] on div "S P Si mo ne & Partner Si mo ne & Partner Not replied No message preview" at bounding box center [397, 557] width 353 height 44
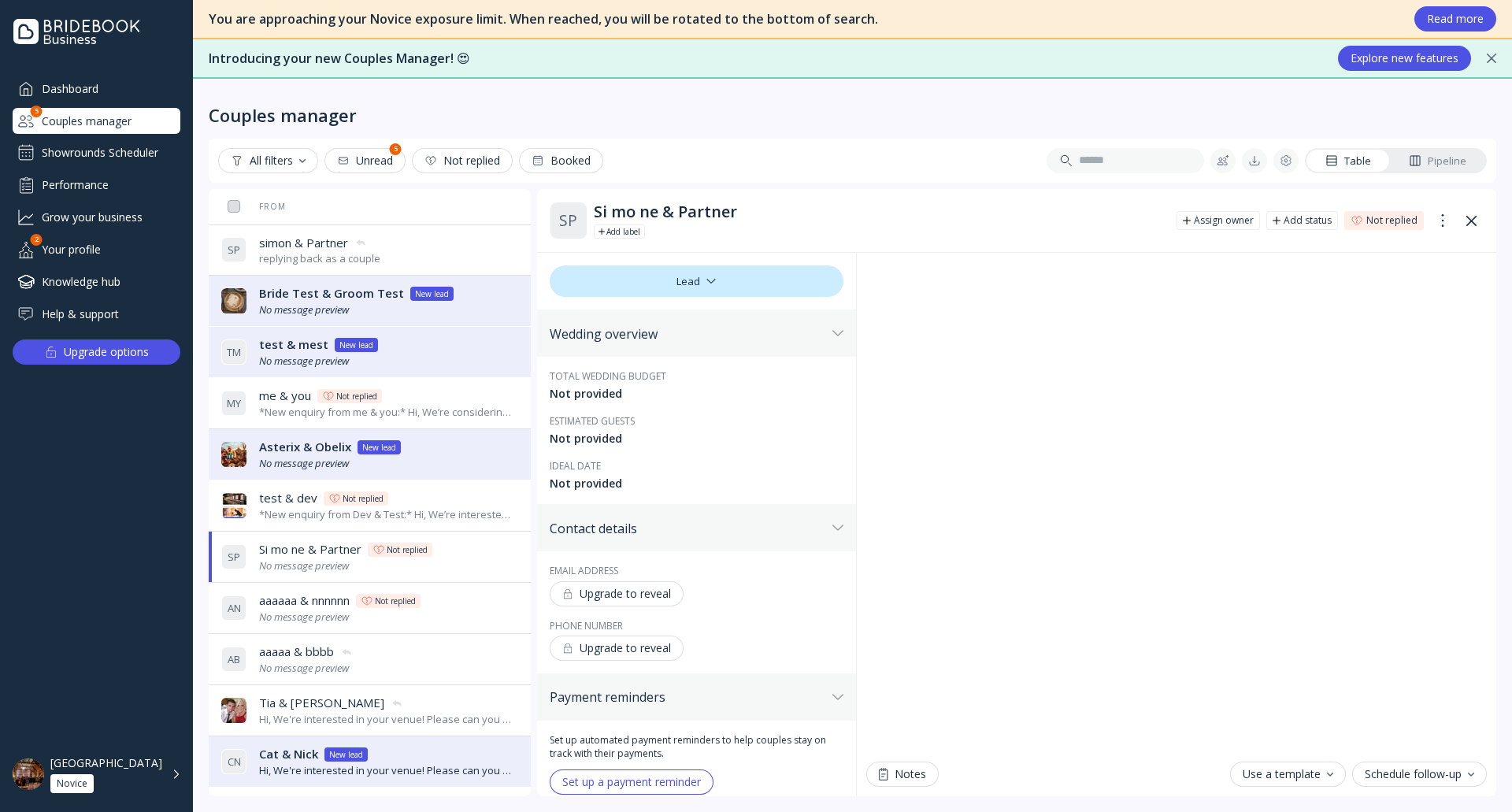
click at [482, 497] on div "test & dev test & [PERSON_NAME] Not replied" at bounding box center [385, 499] width 253 height 17
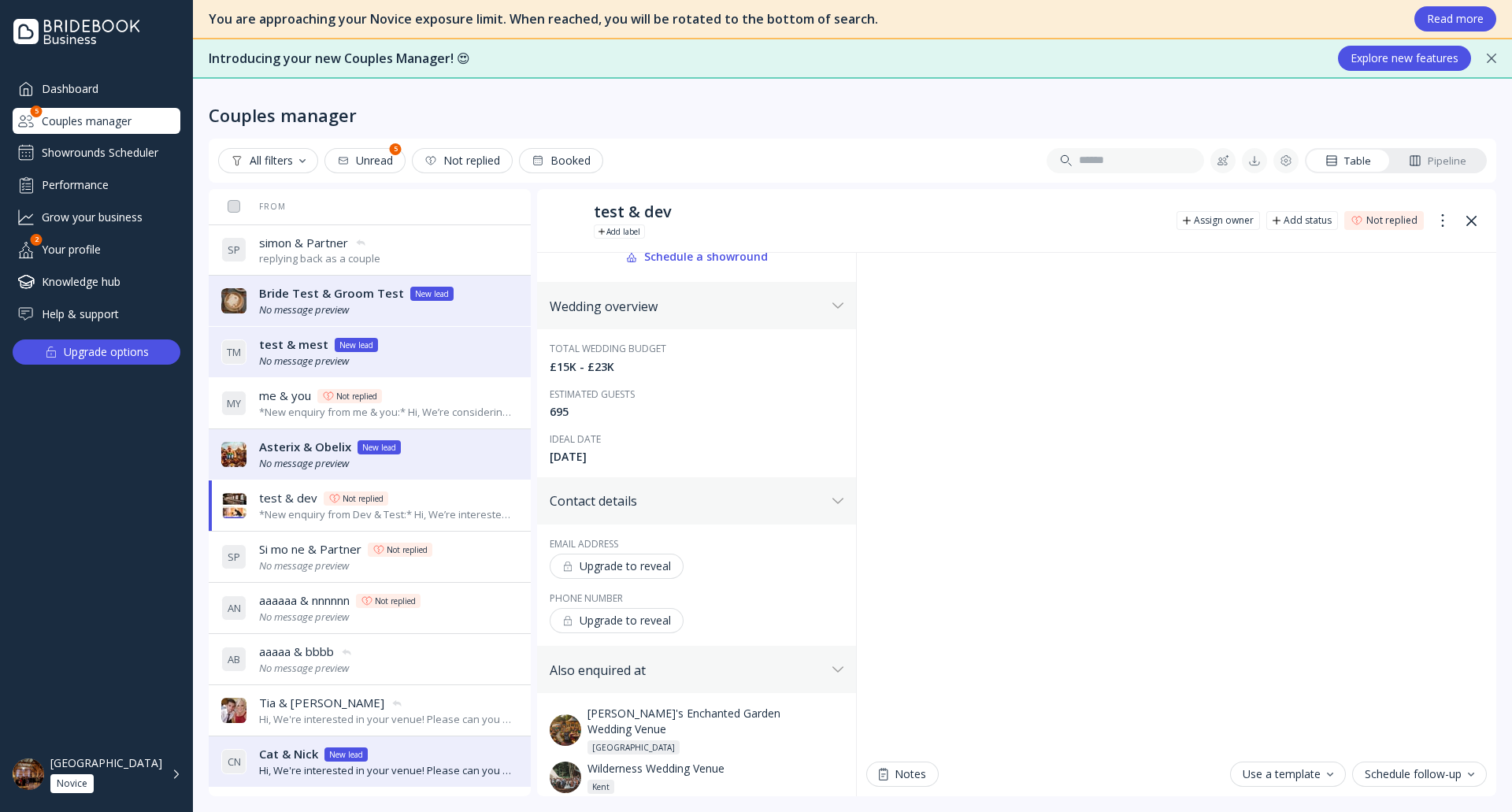
click at [131, 148] on div "Showrounds Scheduler" at bounding box center [97, 152] width 168 height 25
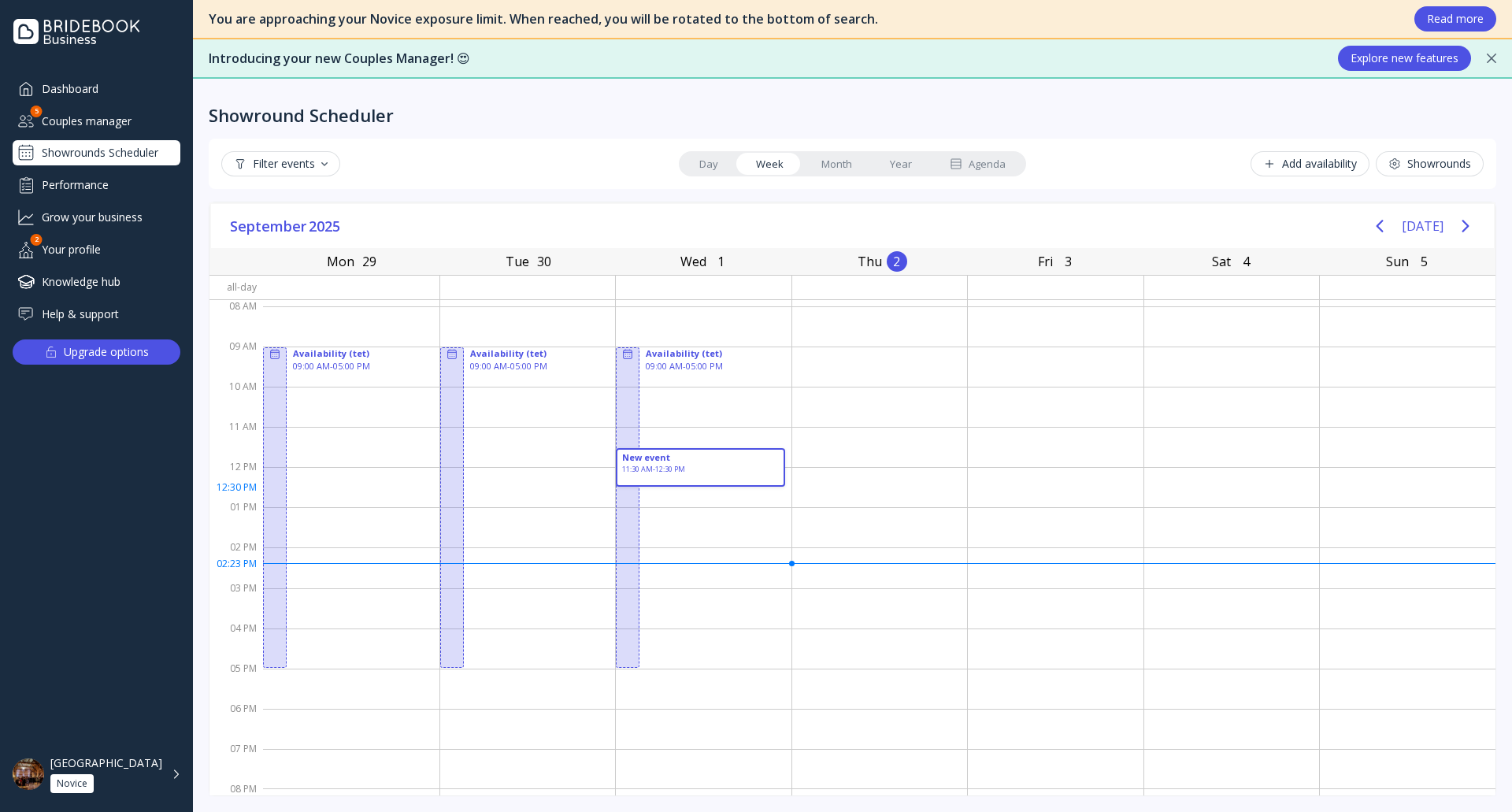
drag, startPoint x: 663, startPoint y: 453, endPoint x: 690, endPoint y: 487, distance: 43.4
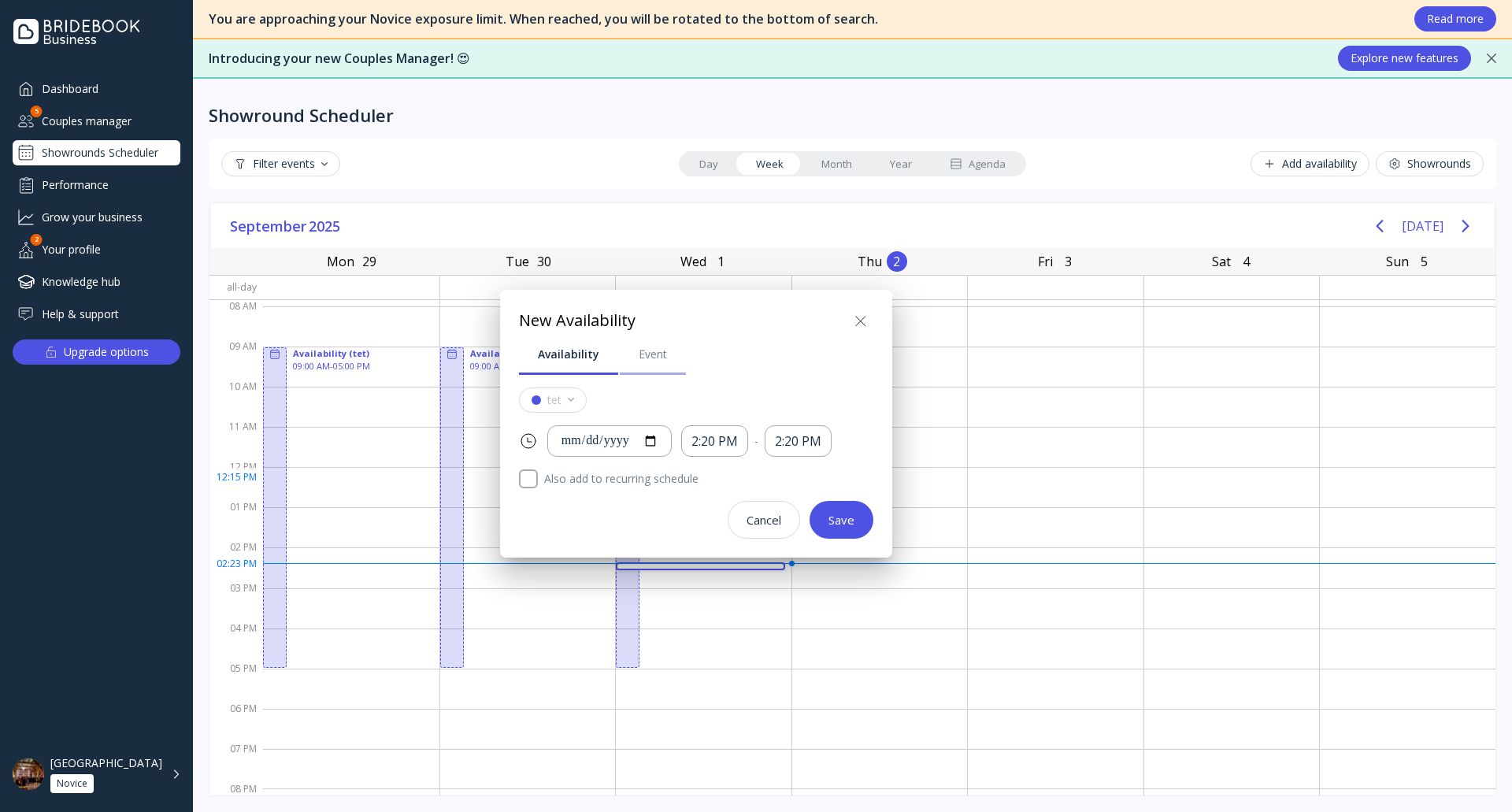
click at [623, 353] on link "Event" at bounding box center [653, 354] width 66 height 41
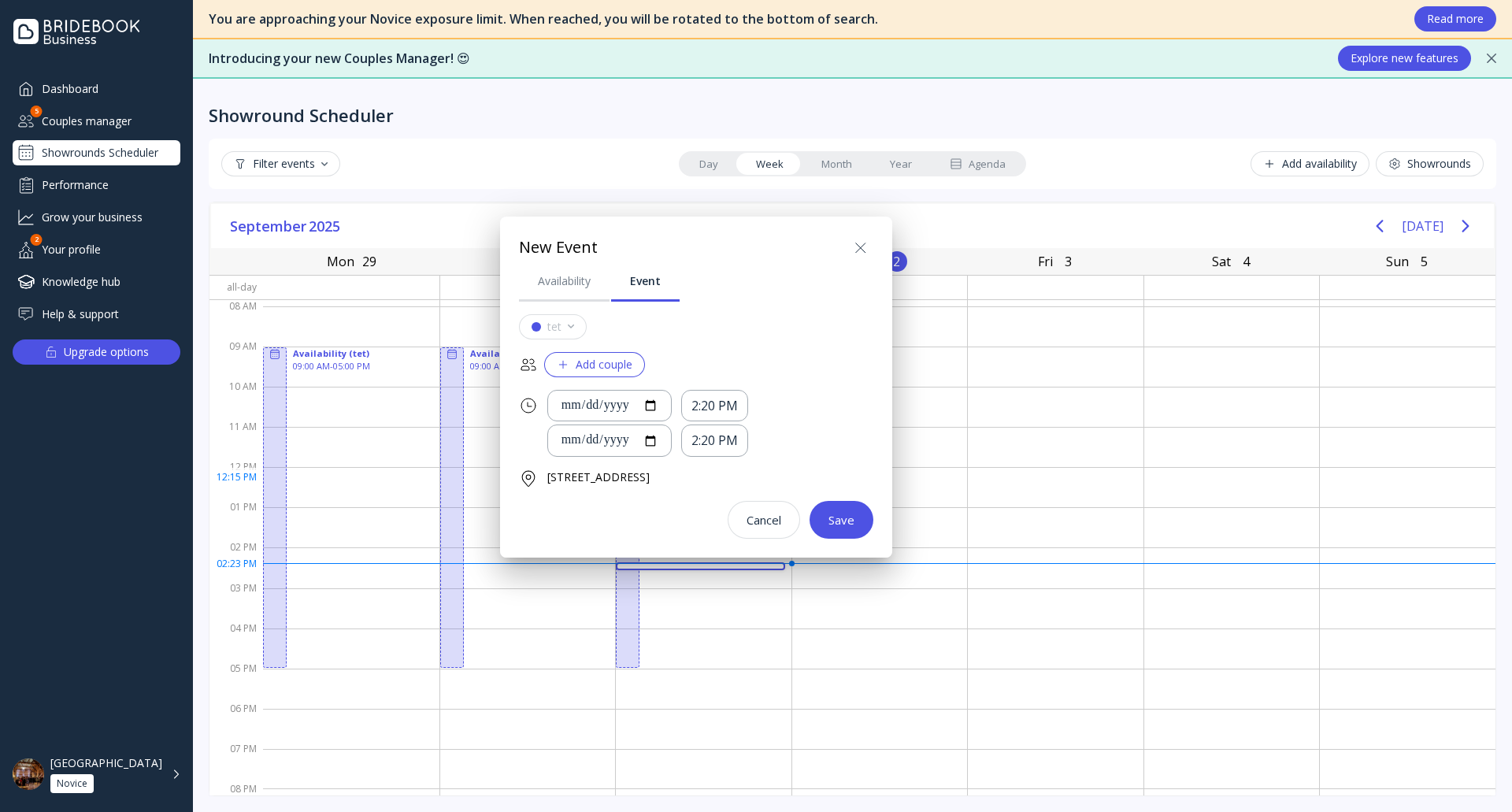
click at [610, 371] on div "Add couple" at bounding box center [594, 365] width 76 height 13
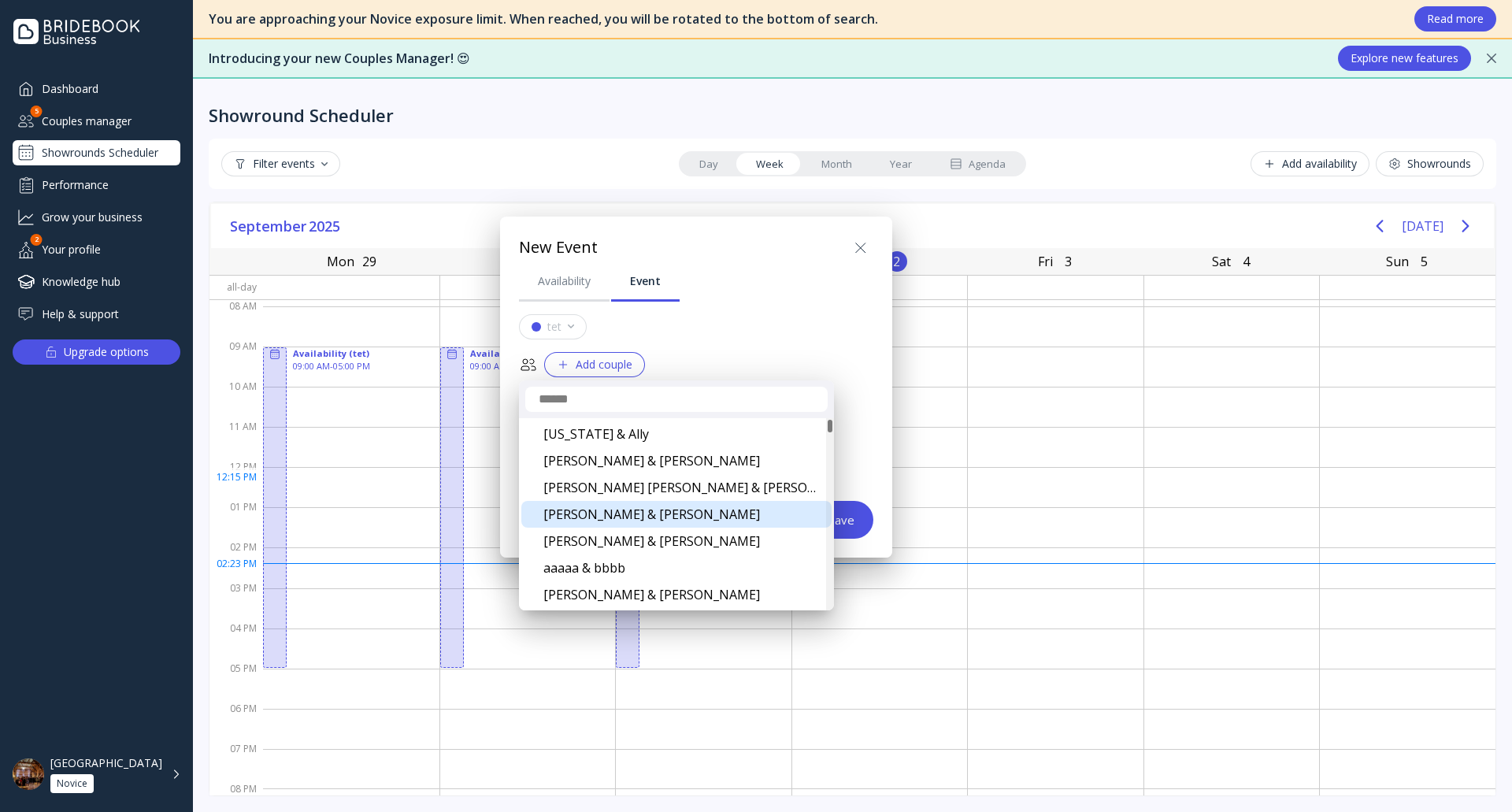
click at [644, 513] on div "[PERSON_NAME] & [PERSON_NAME]" at bounding box center [676, 514] width 310 height 27
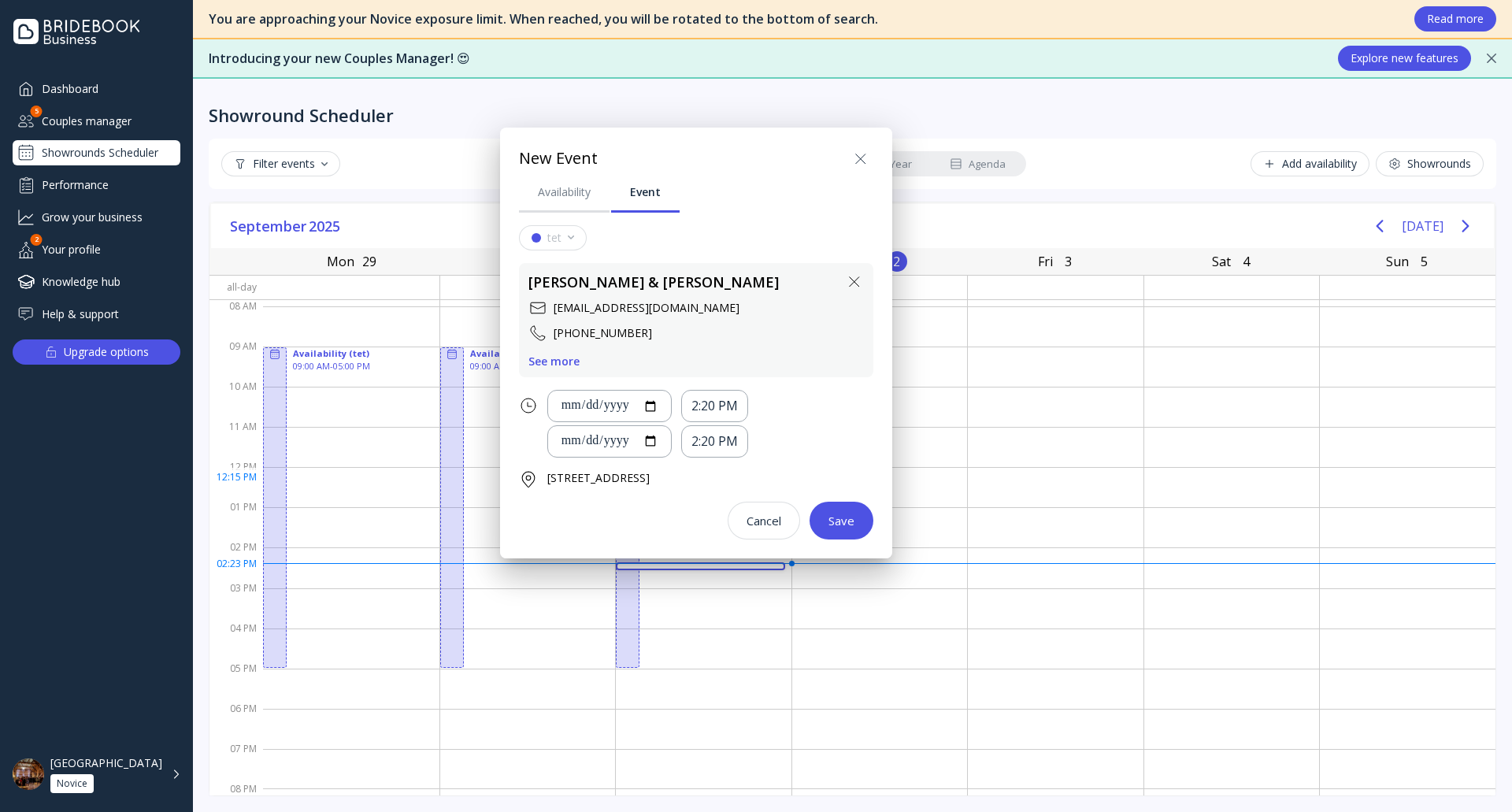
click at [866, 161] on icon at bounding box center [860, 159] width 19 height 19
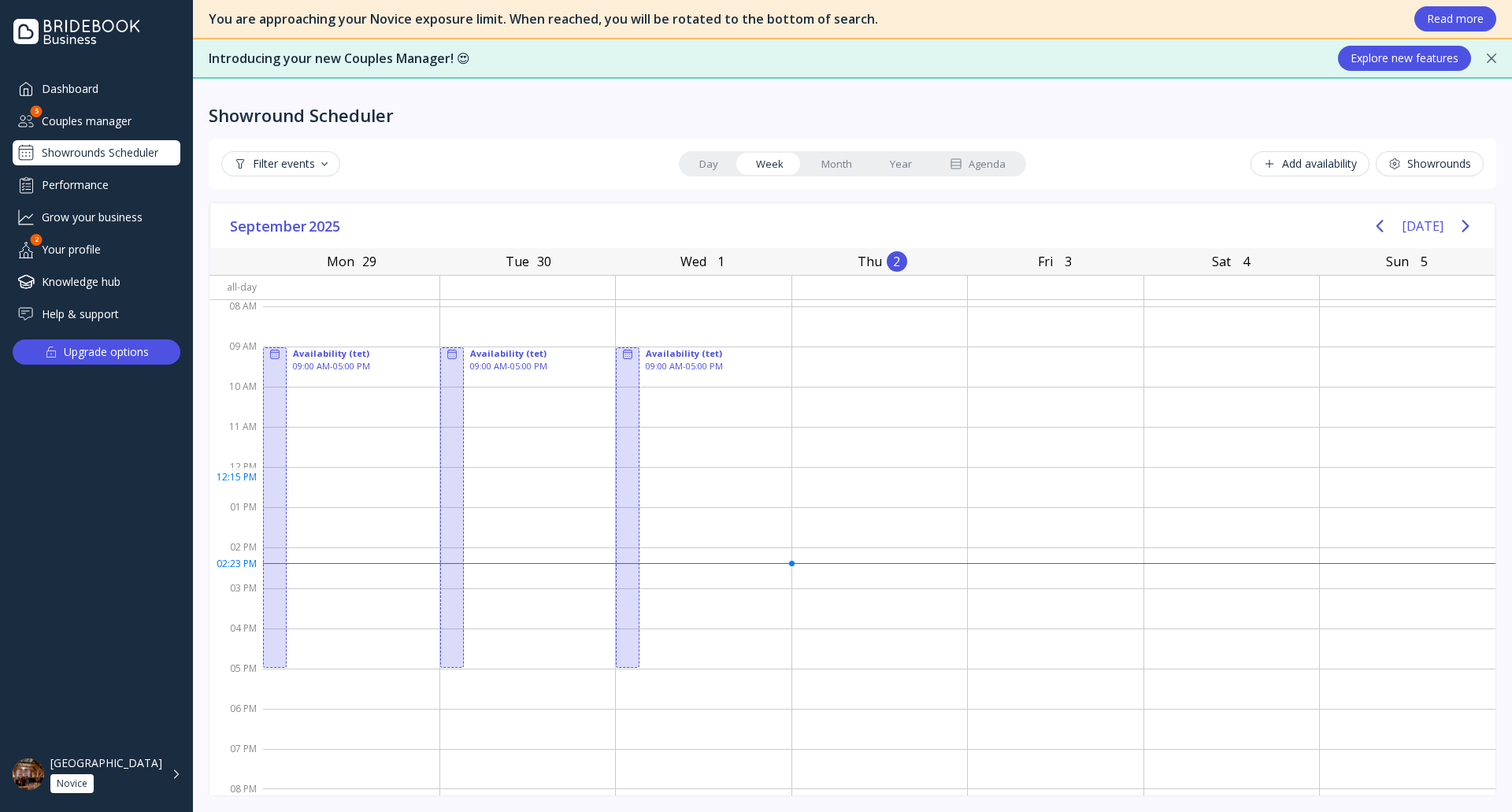
click at [116, 123] on div "Couples manager" at bounding box center [97, 121] width 168 height 26
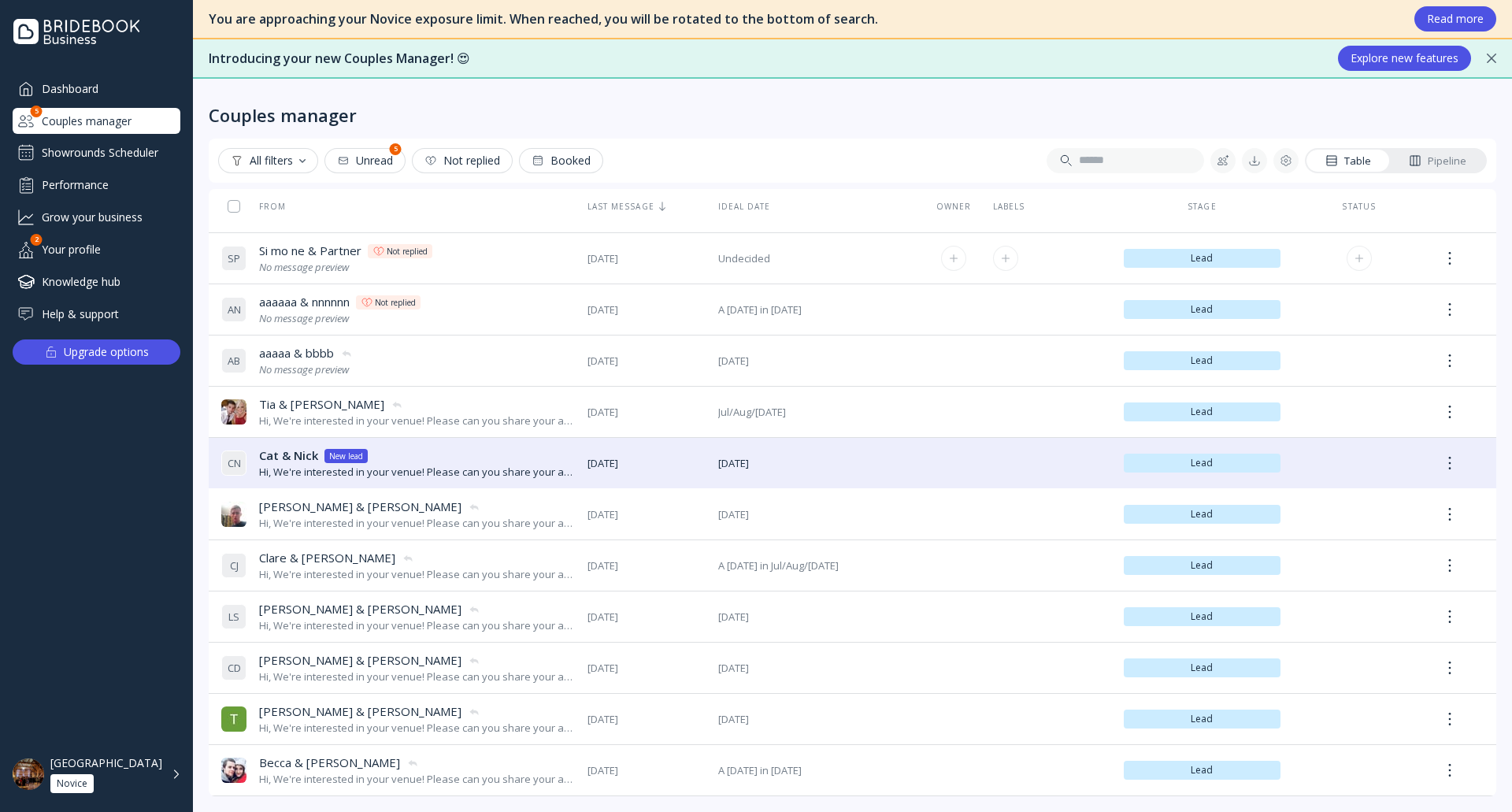
scroll to position [394, 0]
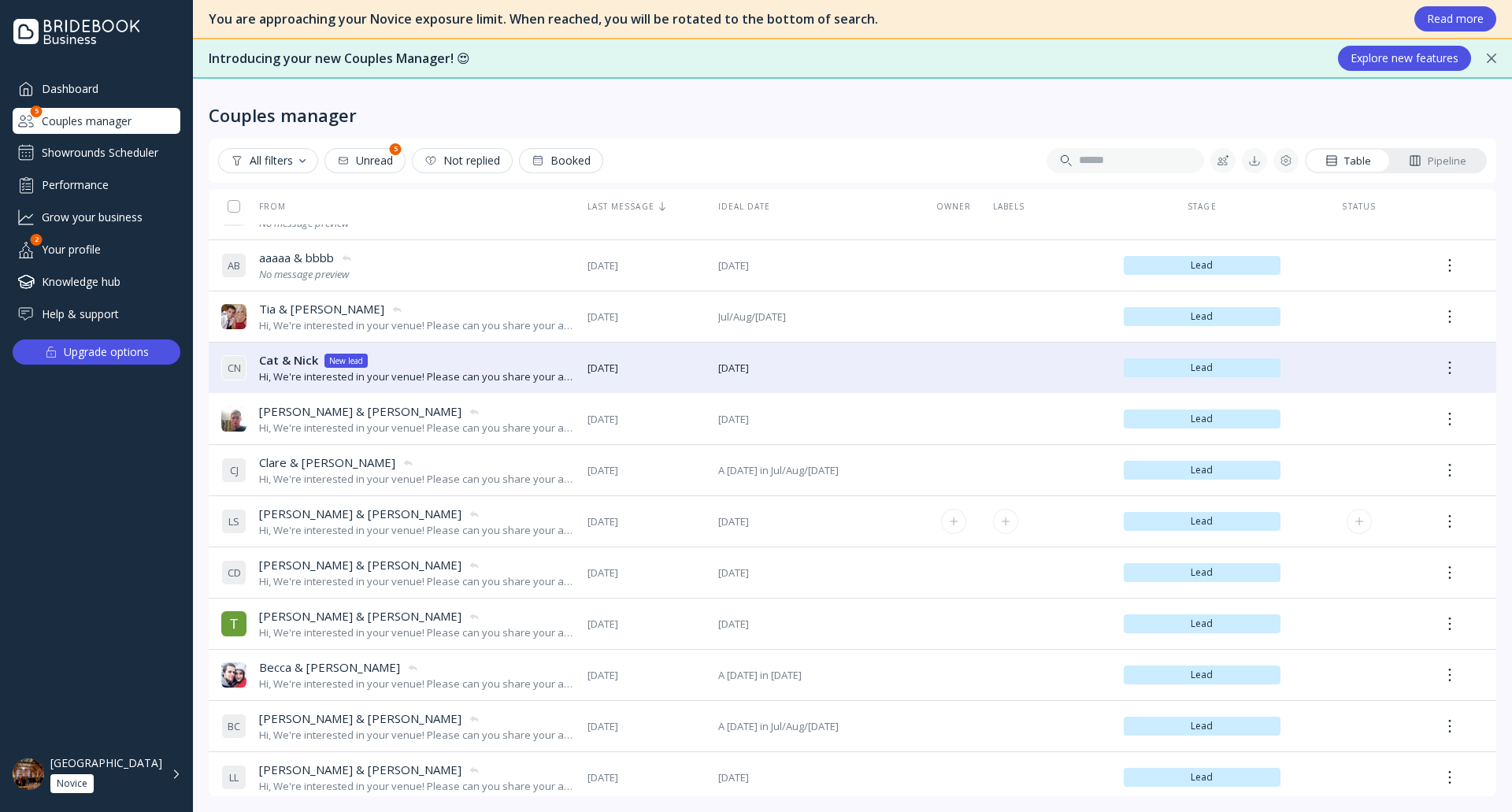
click at [452, 514] on div "[PERSON_NAME] & [PERSON_NAME] [PERSON_NAME] & [PERSON_NAME]" at bounding box center [417, 514] width 316 height 17
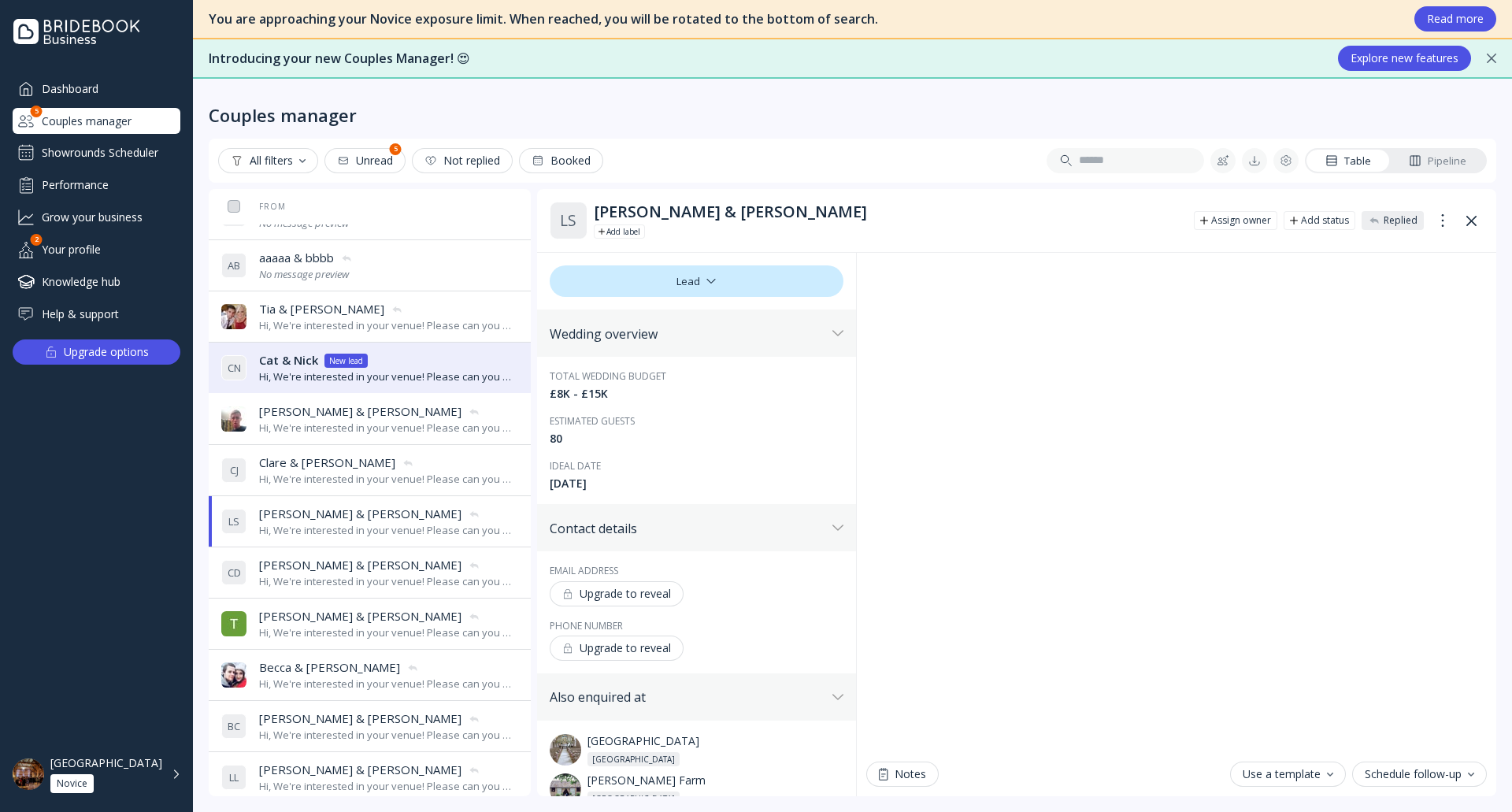
click at [436, 426] on div "Hi, We're interested in your venue! Please can you share your availability arou…" at bounding box center [385, 428] width 253 height 15
click at [107, 145] on div "Showrounds Scheduler" at bounding box center [97, 152] width 168 height 25
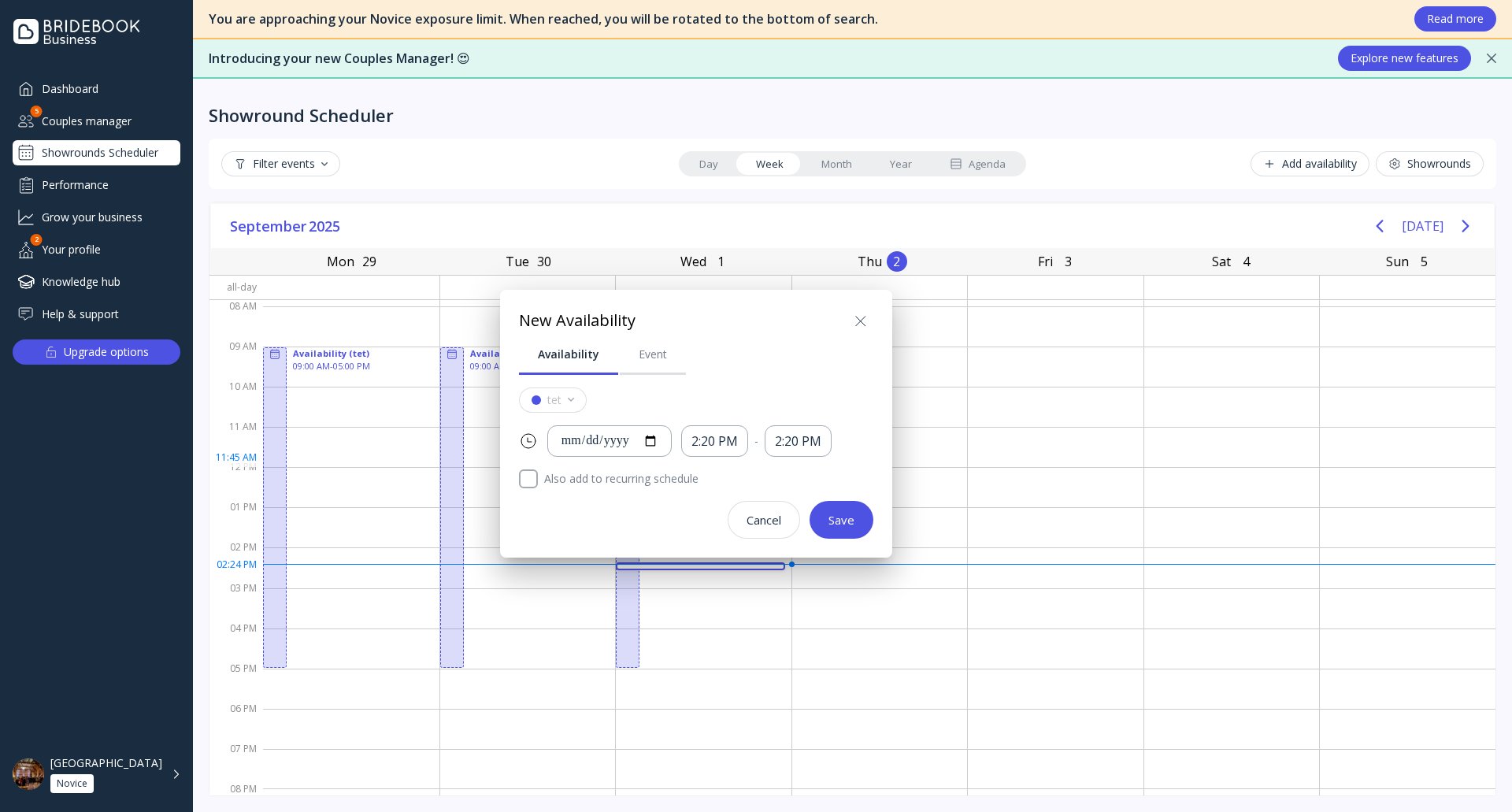
click at [662, 381] on div "**********" at bounding box center [696, 436] width 354 height 206
click at [653, 363] on link "Event" at bounding box center [653, 354] width 66 height 41
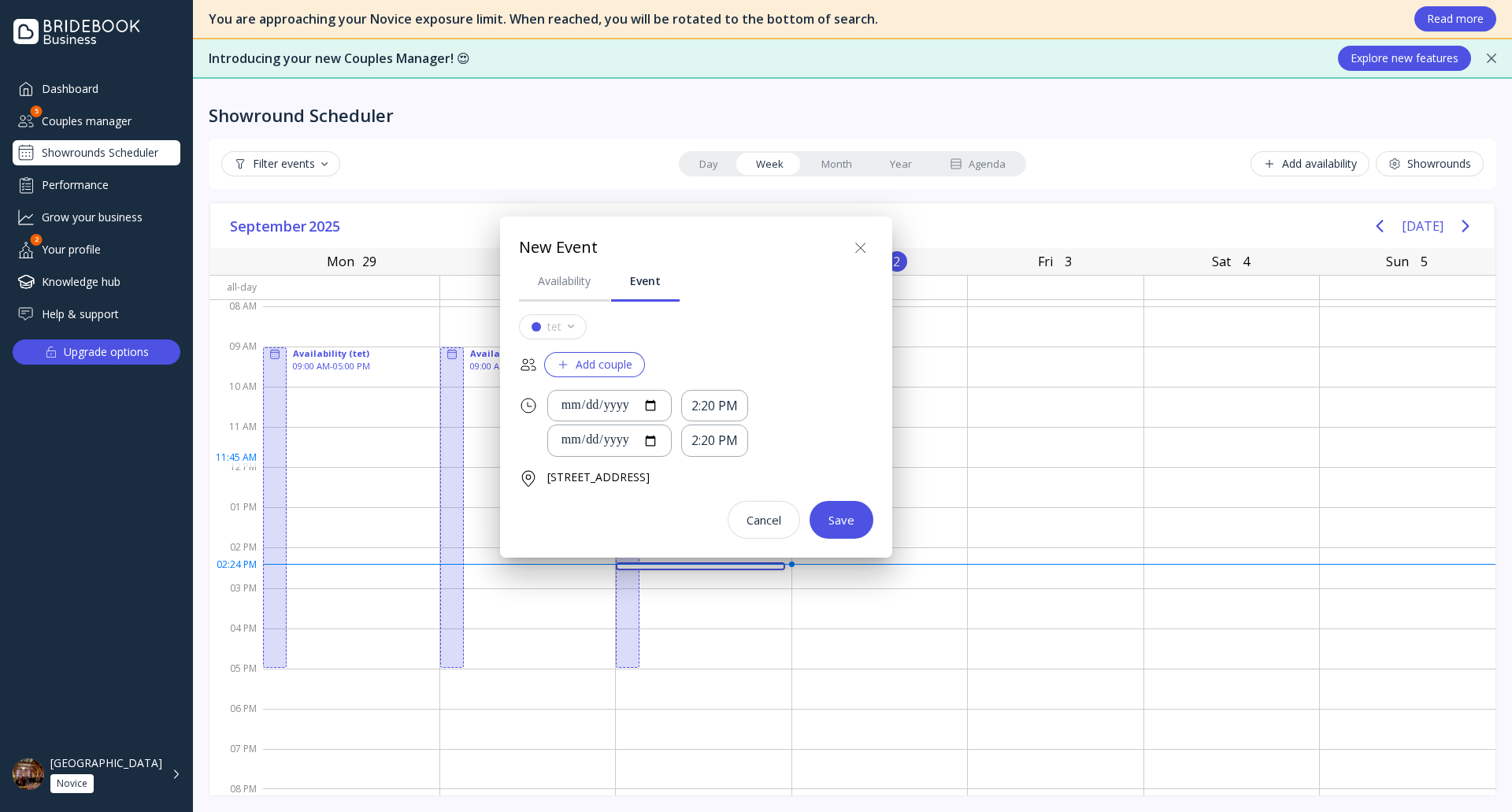
click at [859, 246] on icon at bounding box center [861, 247] width 9 height 9
